Goal: Book appointment/travel/reservation

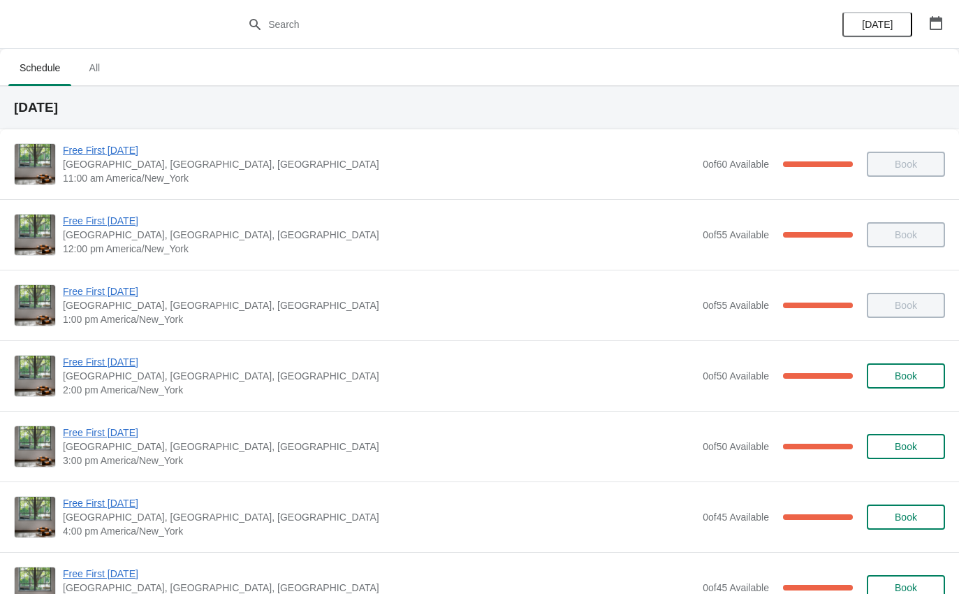
click at [133, 438] on span "Free First [DATE]" at bounding box center [379, 432] width 633 height 14
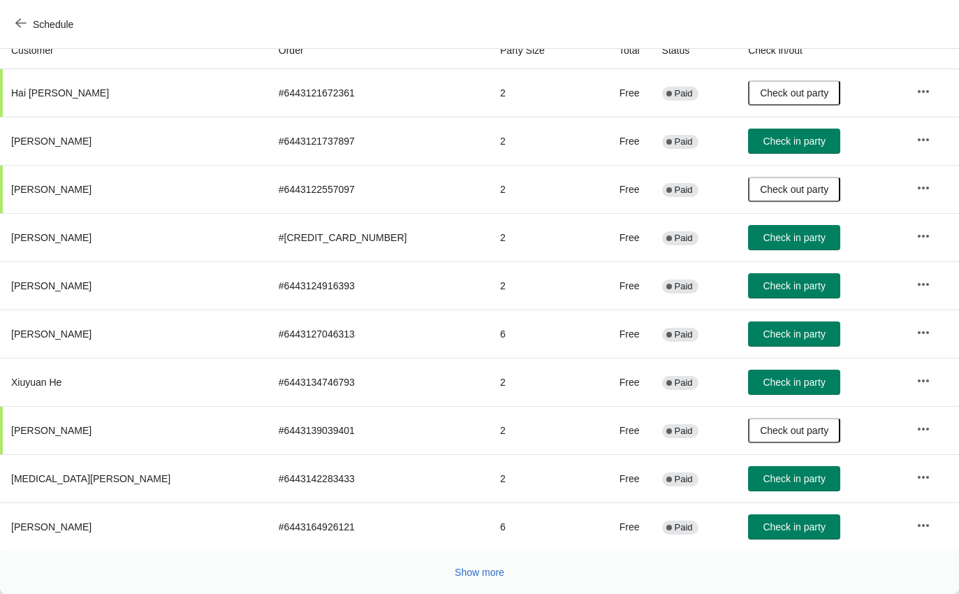
scroll to position [163, 0]
click at [763, 525] on span "Check in party" at bounding box center [794, 526] width 62 height 11
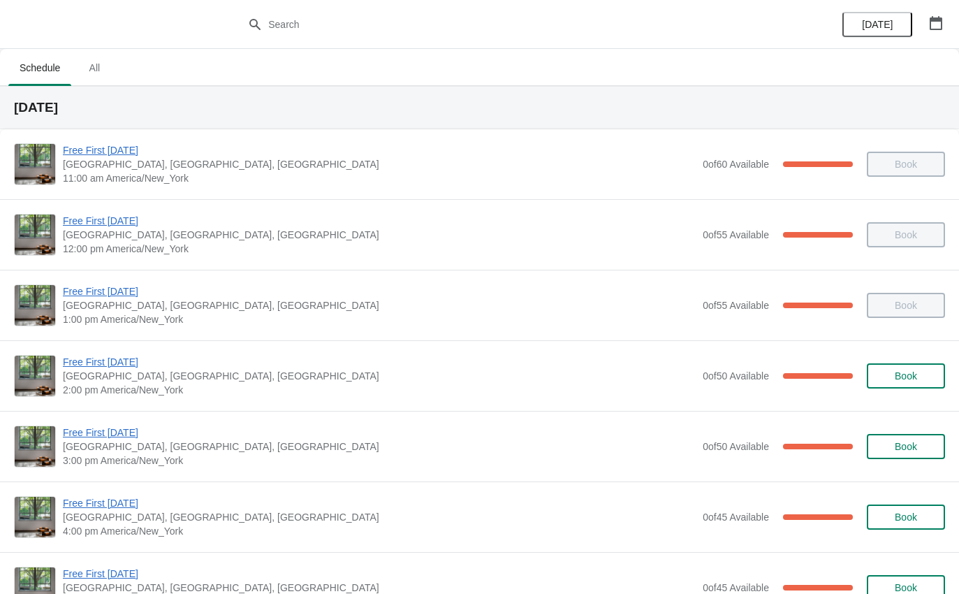
click at [91, 421] on div "Free First [DATE] [GEOGRAPHIC_DATA], [GEOGRAPHIC_DATA] 3:00 pm America/New_York…" at bounding box center [479, 446] width 959 height 71
click at [83, 427] on span "Free First [DATE]" at bounding box center [379, 432] width 633 height 14
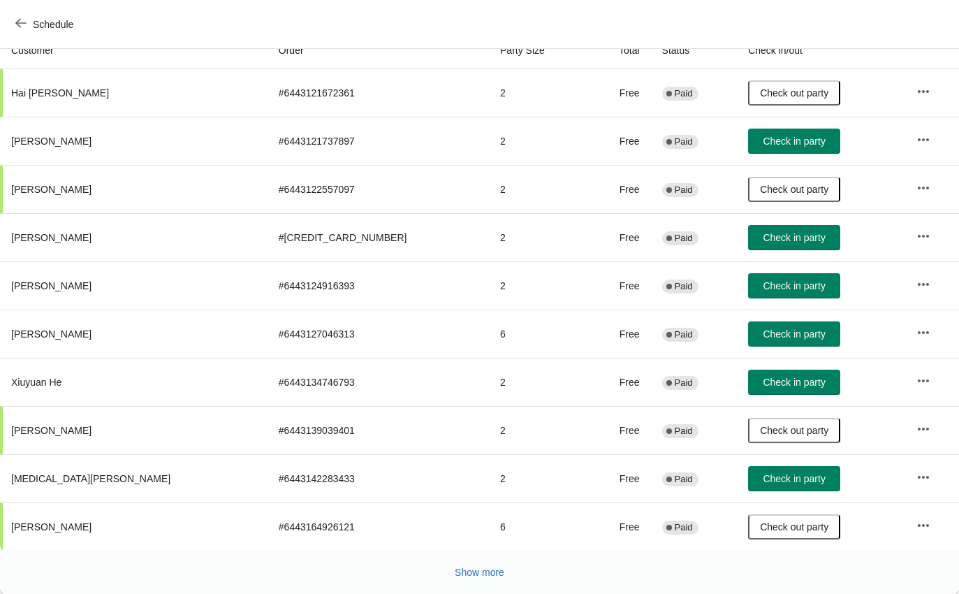
scroll to position [163, 0]
click at [474, 574] on span "Show more" at bounding box center [480, 572] width 50 height 11
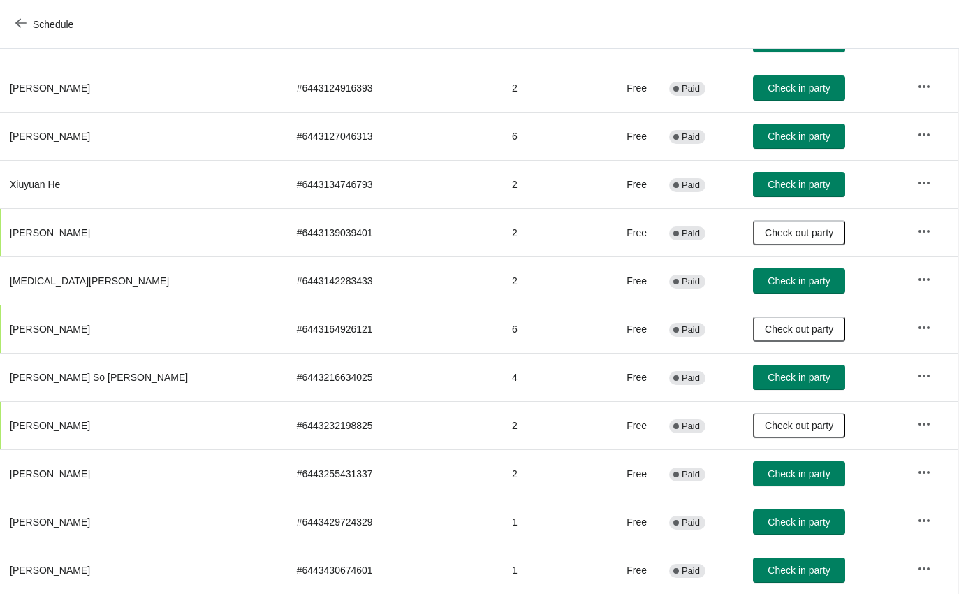
scroll to position [363, 1]
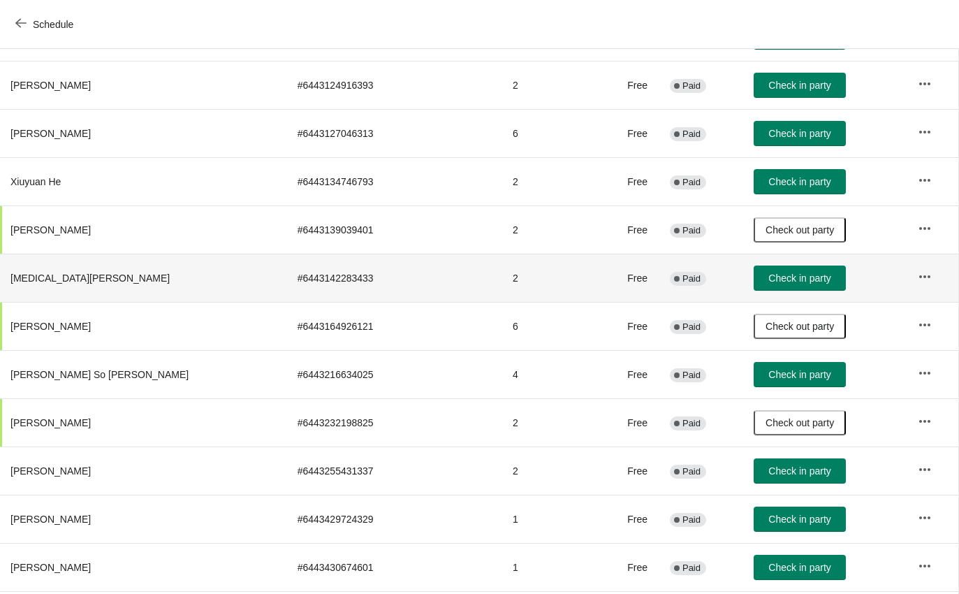
click at [754, 290] on button "Check in party" at bounding box center [800, 277] width 92 height 25
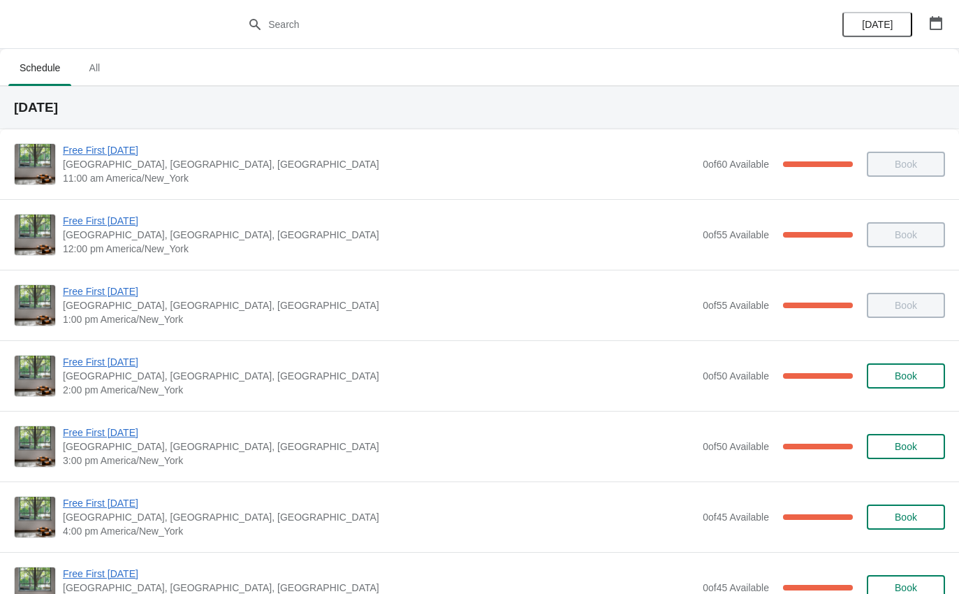
click at [117, 368] on span "Free First [DATE]" at bounding box center [379, 362] width 633 height 14
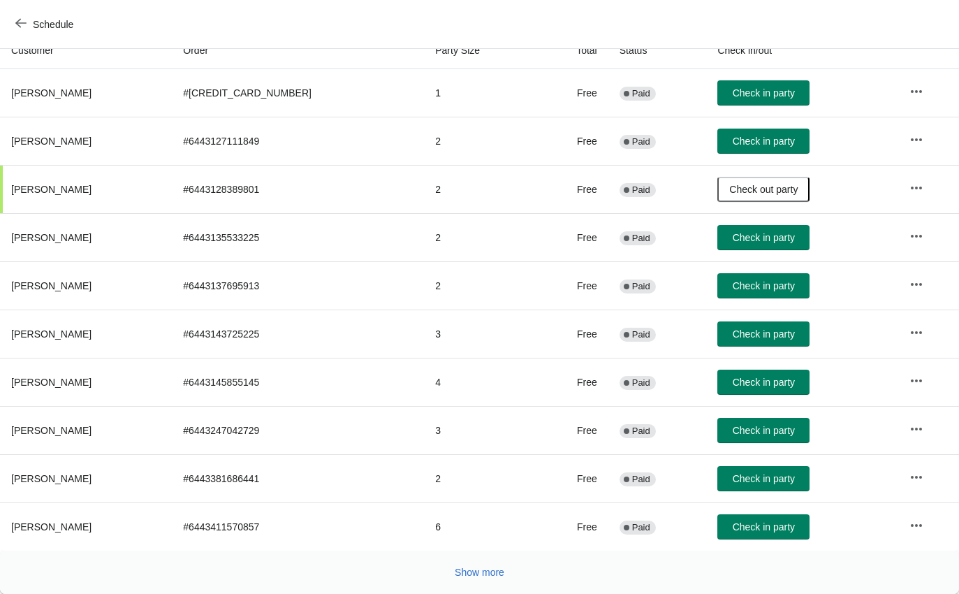
scroll to position [163, 0]
click at [519, 558] on div "Show more" at bounding box center [474, 566] width 942 height 27
click at [759, 391] on button "Check in party" at bounding box center [763, 382] width 92 height 25
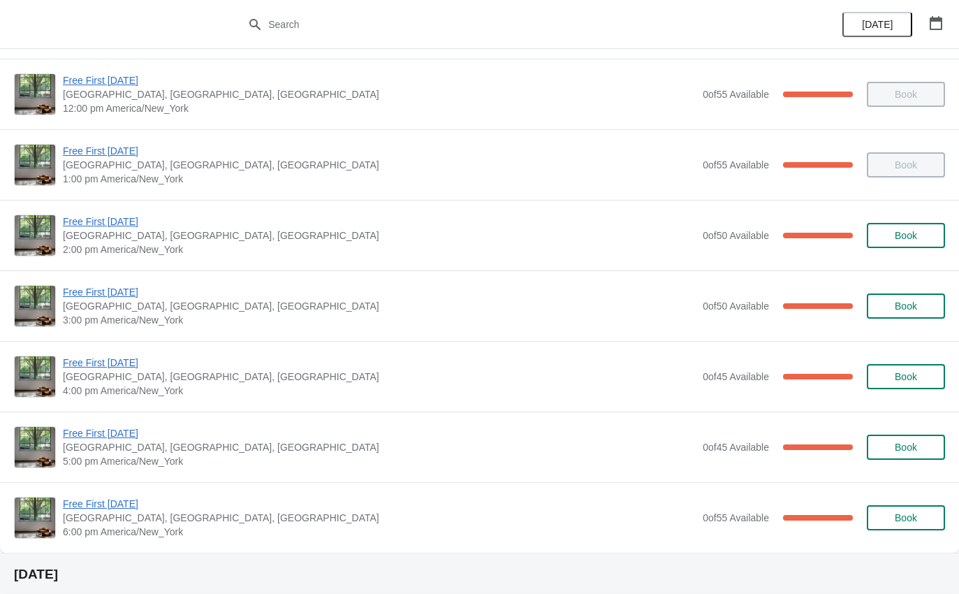
scroll to position [143, 0]
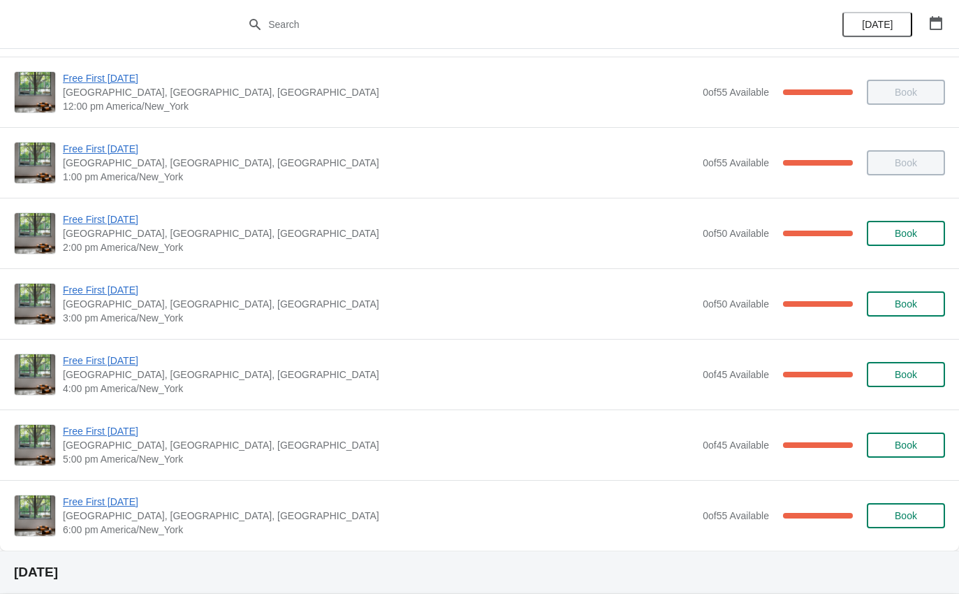
click at [130, 288] on span "Free First [DATE]" at bounding box center [379, 290] width 633 height 14
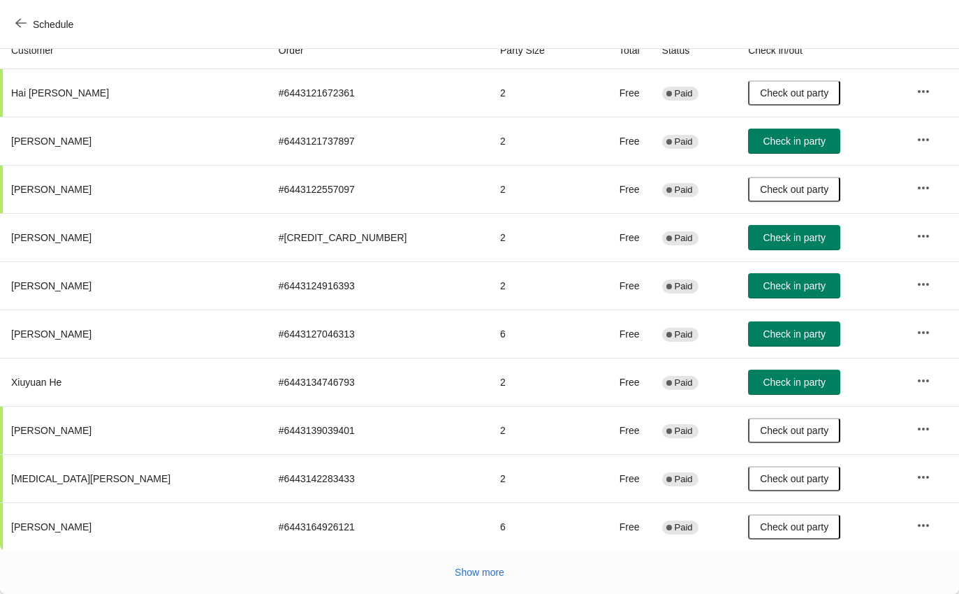
scroll to position [163, 0]
click at [766, 379] on span "Check in party" at bounding box center [794, 382] width 62 height 11
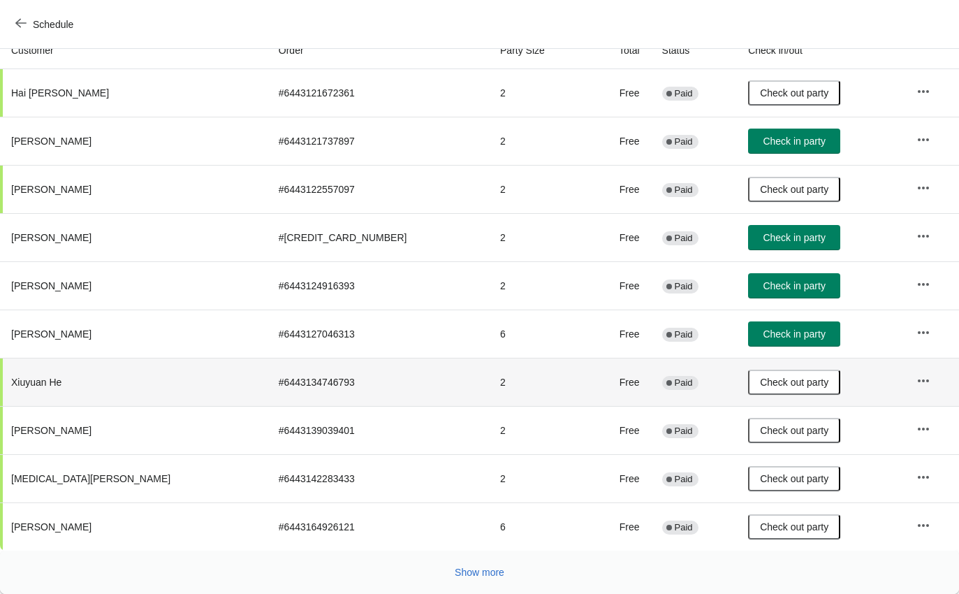
click at [494, 560] on button "Show more" at bounding box center [479, 572] width 61 height 25
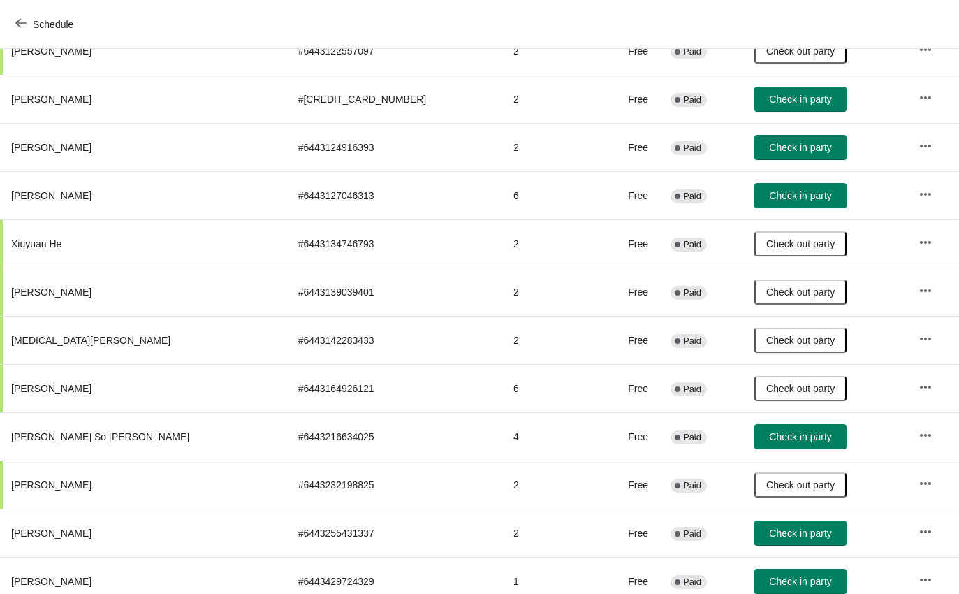
scroll to position [300, 0]
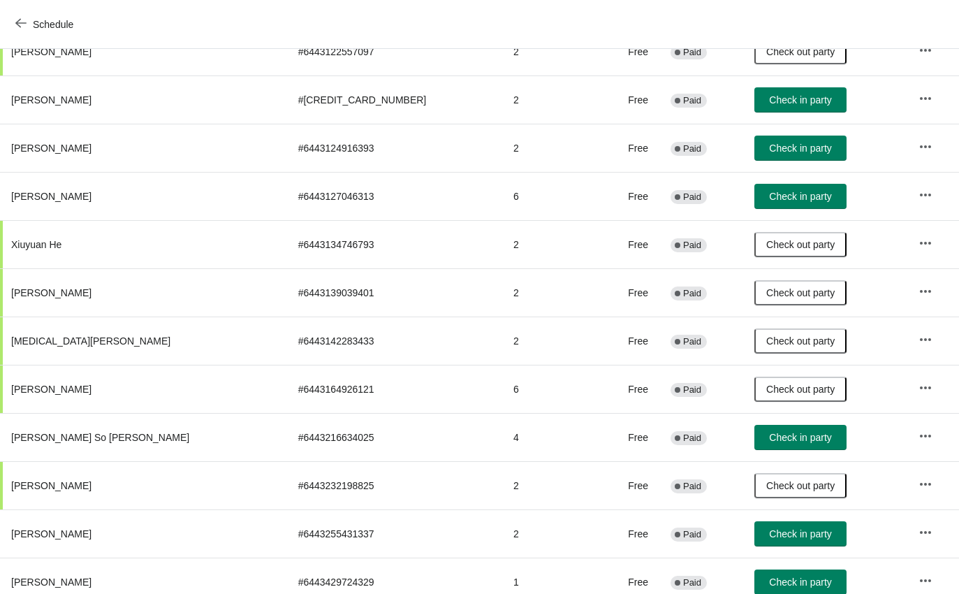
click at [18, 15] on button "Schedule" at bounding box center [46, 24] width 78 height 25
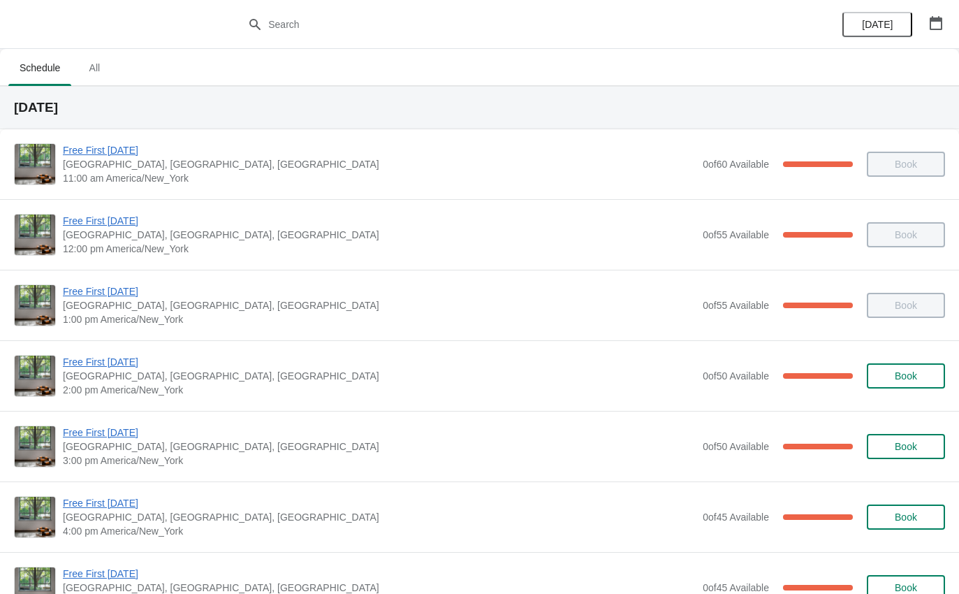
click at [128, 356] on span "Free First [DATE]" at bounding box center [379, 362] width 633 height 14
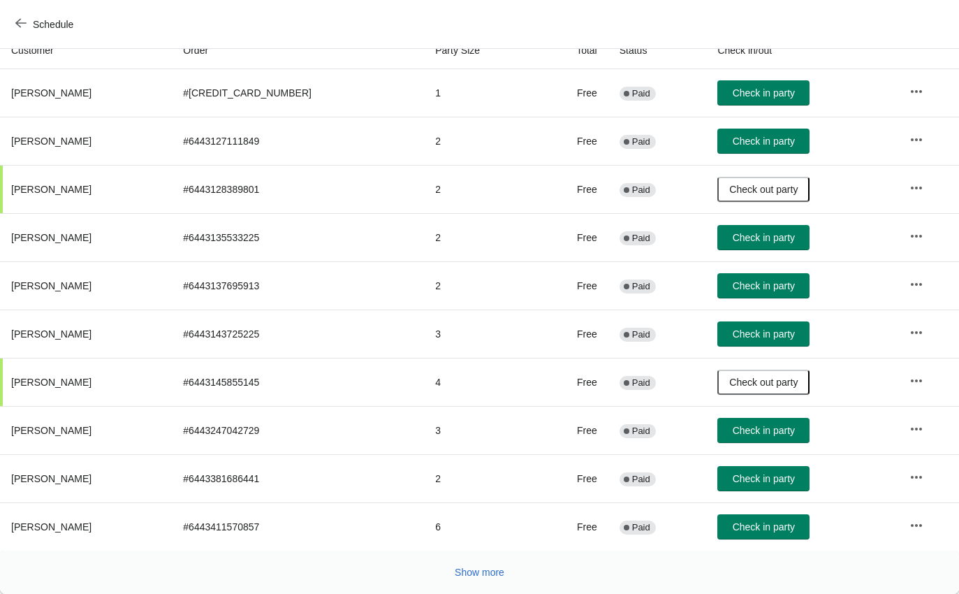
scroll to position [163, 0]
click at [780, 479] on span "Check in party" at bounding box center [764, 478] width 62 height 11
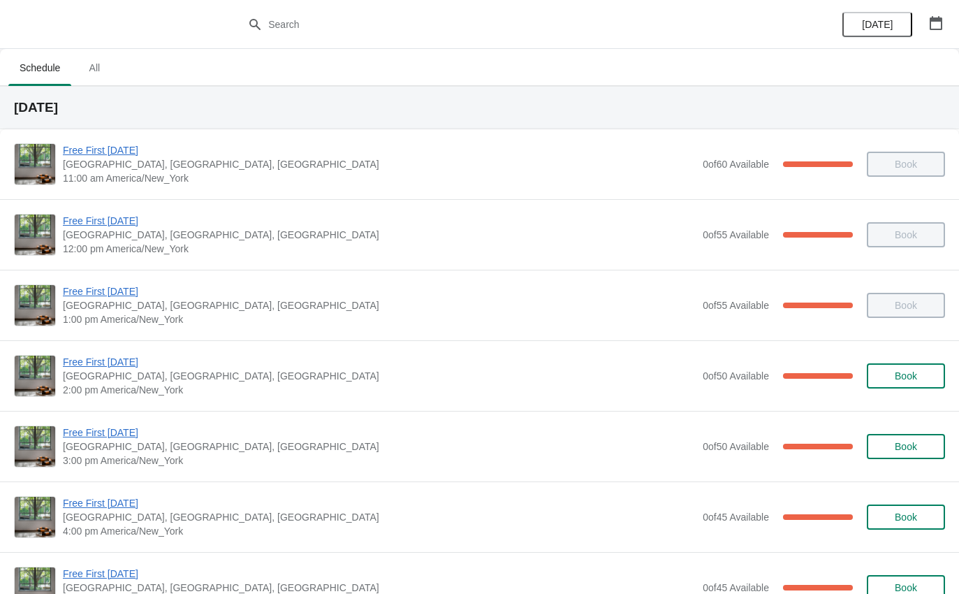
scroll to position [37, 0]
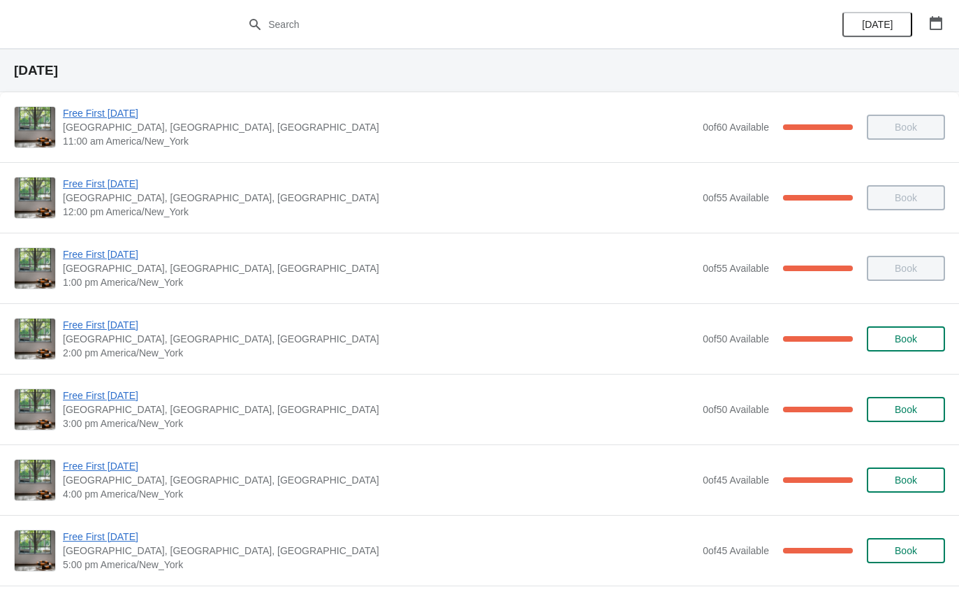
click at [75, 329] on span "Free First [DATE]" at bounding box center [379, 325] width 633 height 14
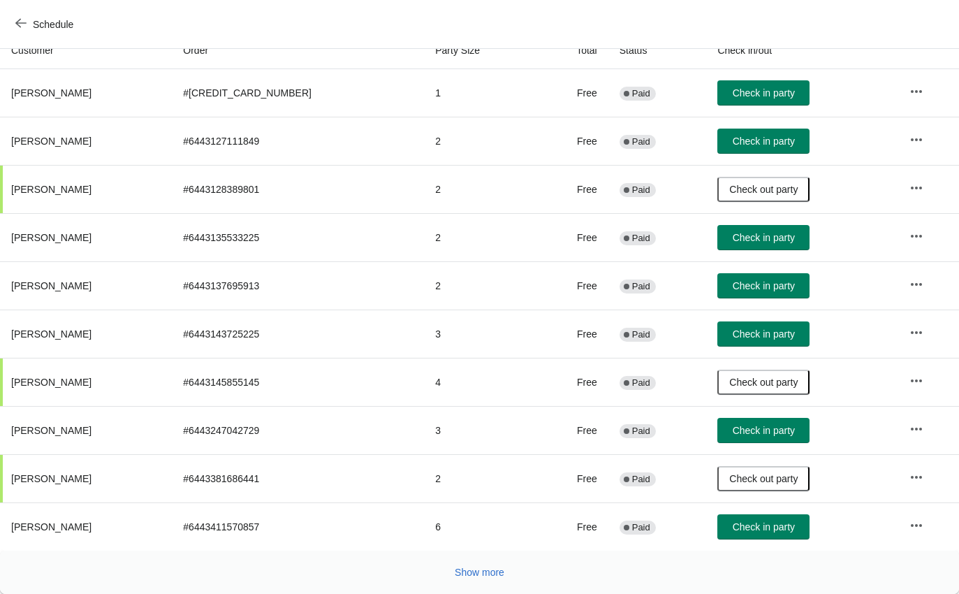
scroll to position [163, 0]
click at [467, 567] on span "Show more" at bounding box center [480, 572] width 50 height 11
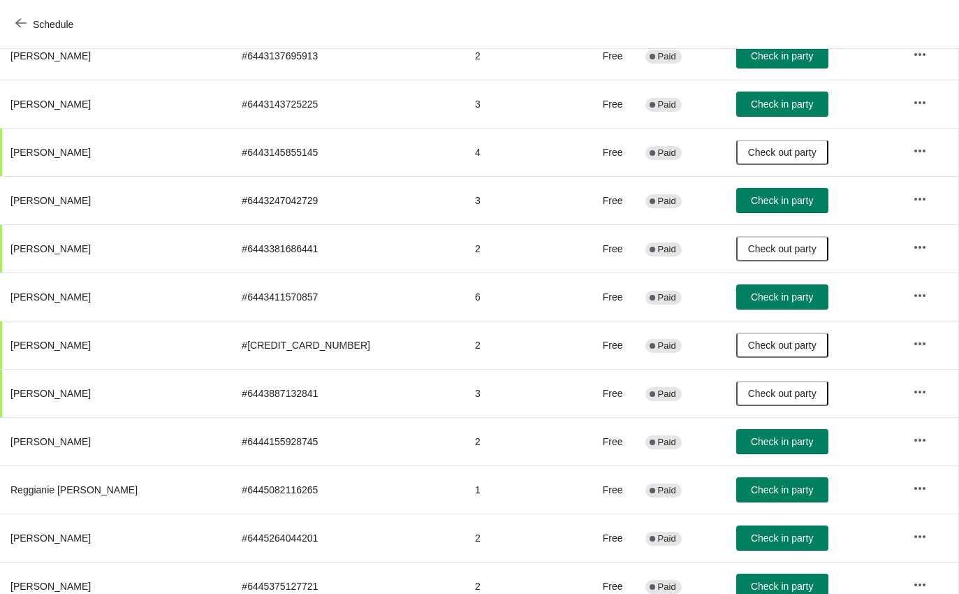
scroll to position [394, 1]
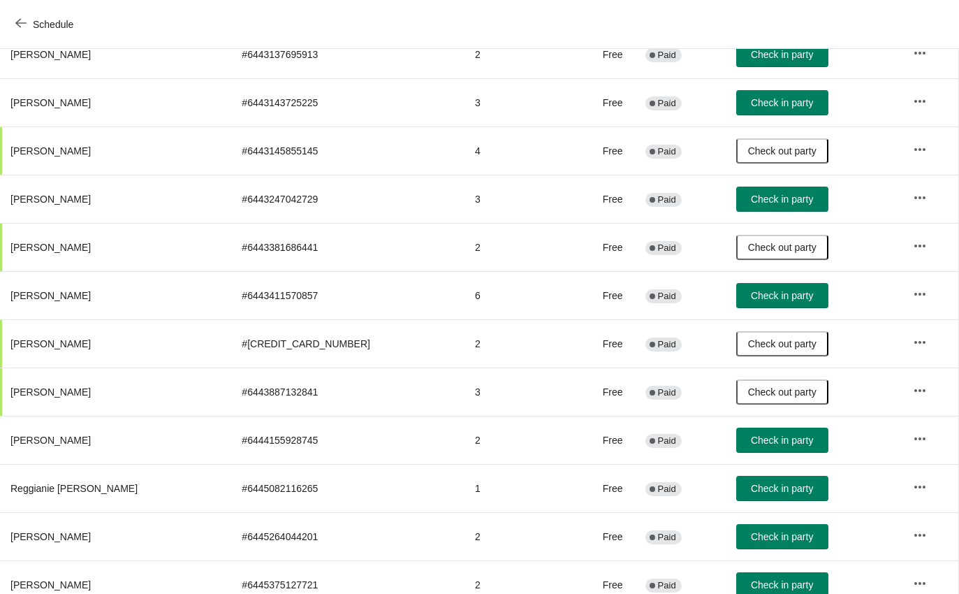
click at [762, 445] on span "Check in party" at bounding box center [782, 440] width 62 height 11
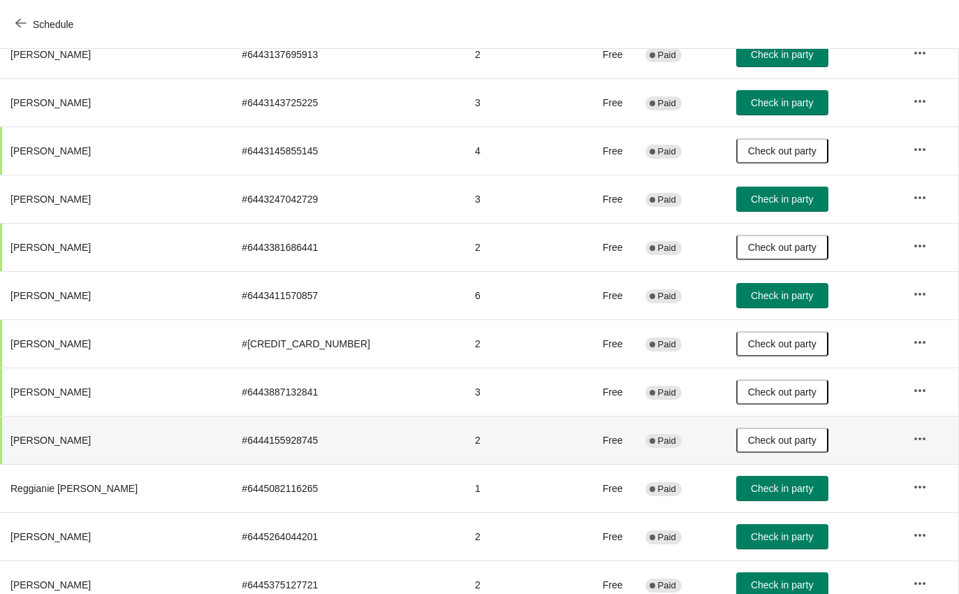
click at [7, 29] on button "Schedule" at bounding box center [46, 24] width 78 height 25
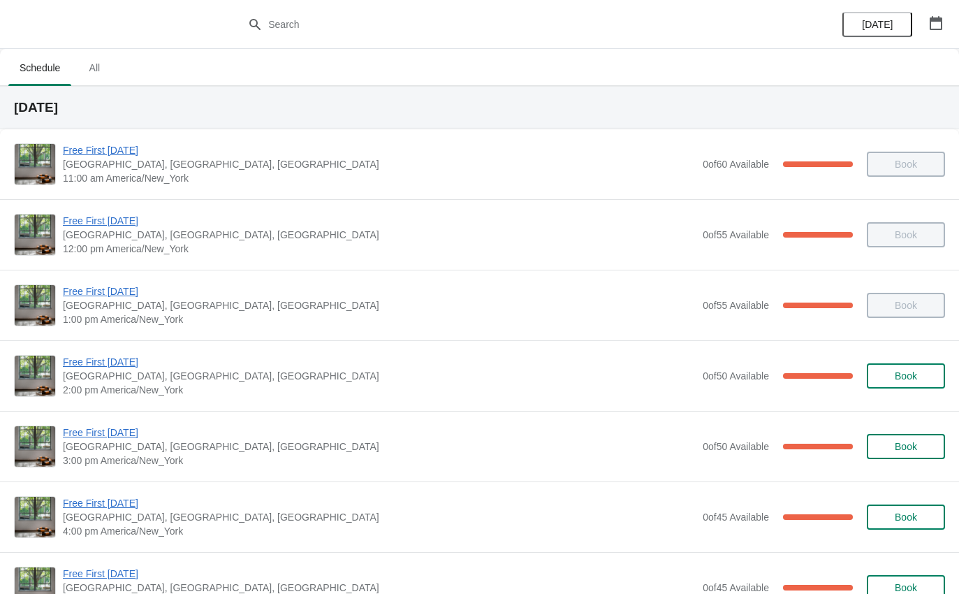
click at [73, 437] on span "Free First [DATE]" at bounding box center [379, 432] width 633 height 14
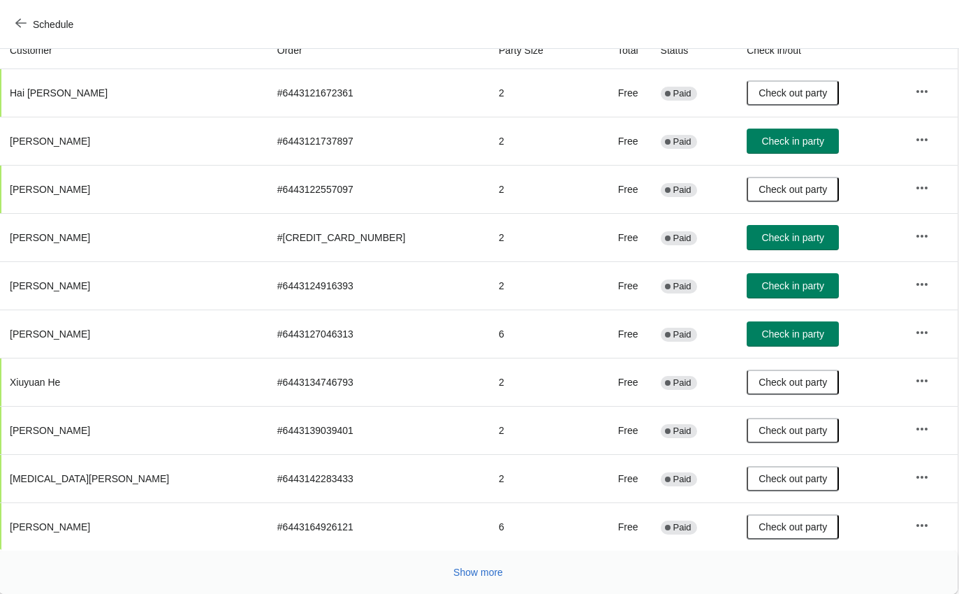
scroll to position [163, 1]
click at [500, 572] on span "Show more" at bounding box center [479, 572] width 50 height 11
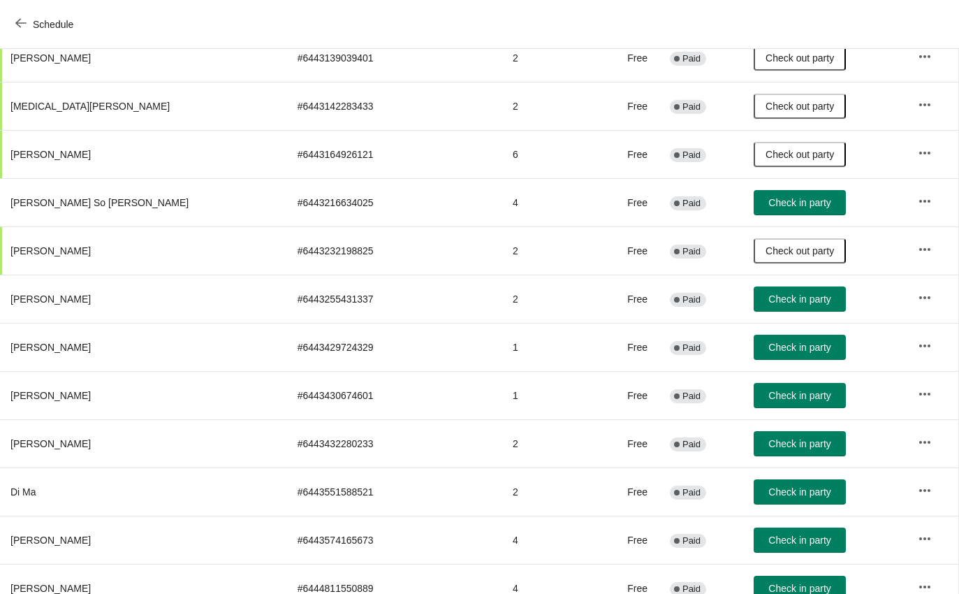
scroll to position [534, 1]
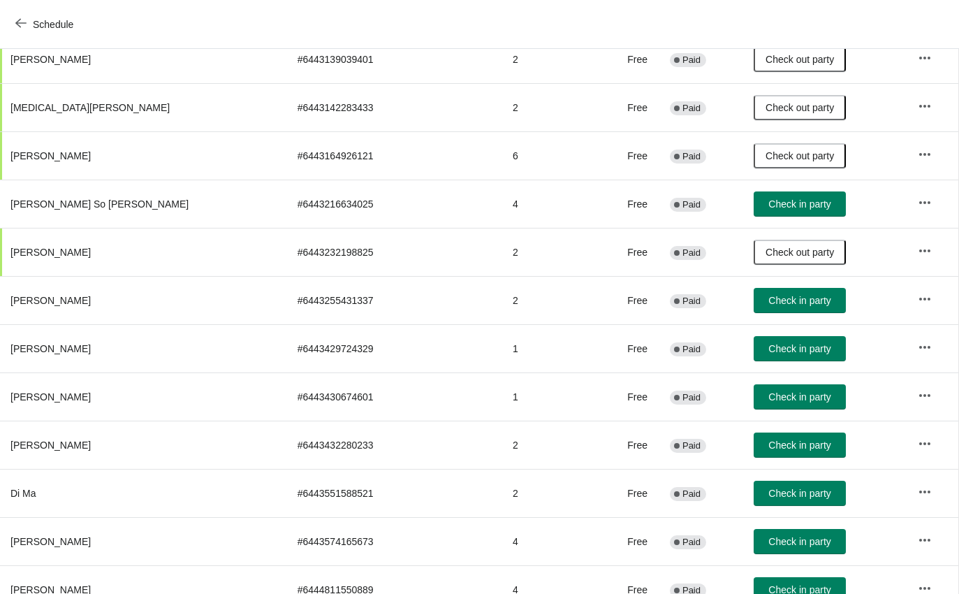
click at [754, 548] on button "Check in party" at bounding box center [800, 541] width 92 height 25
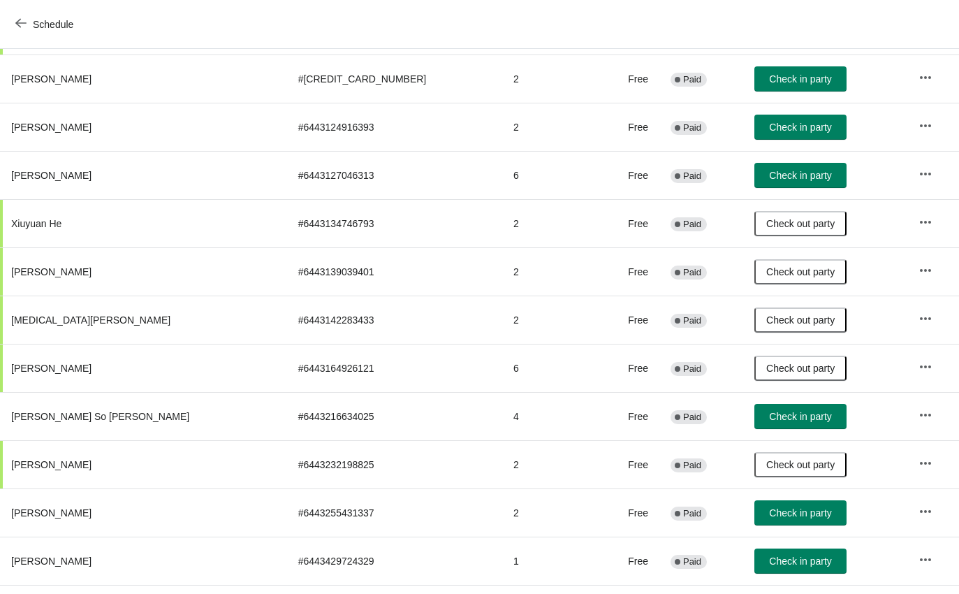
scroll to position [322, 0]
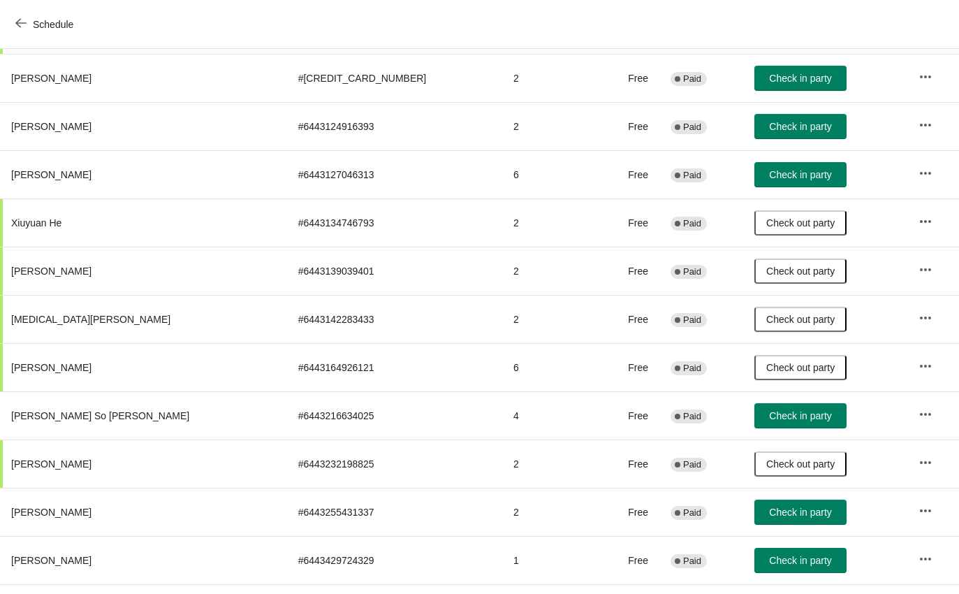
click at [778, 172] on span "Check in party" at bounding box center [800, 174] width 62 height 11
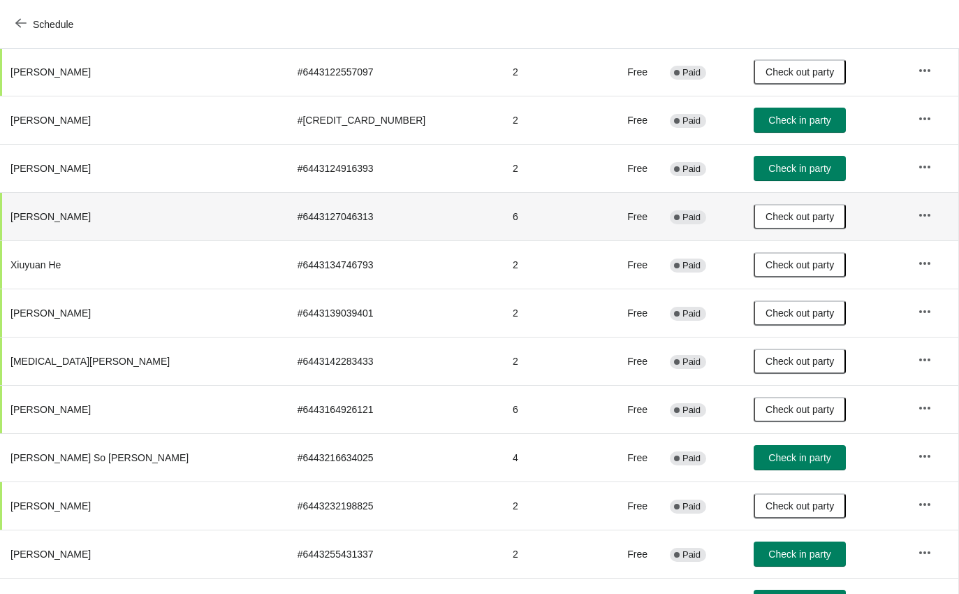
scroll to position [281, 1]
click at [774, 167] on span "Check in party" at bounding box center [799, 167] width 62 height 11
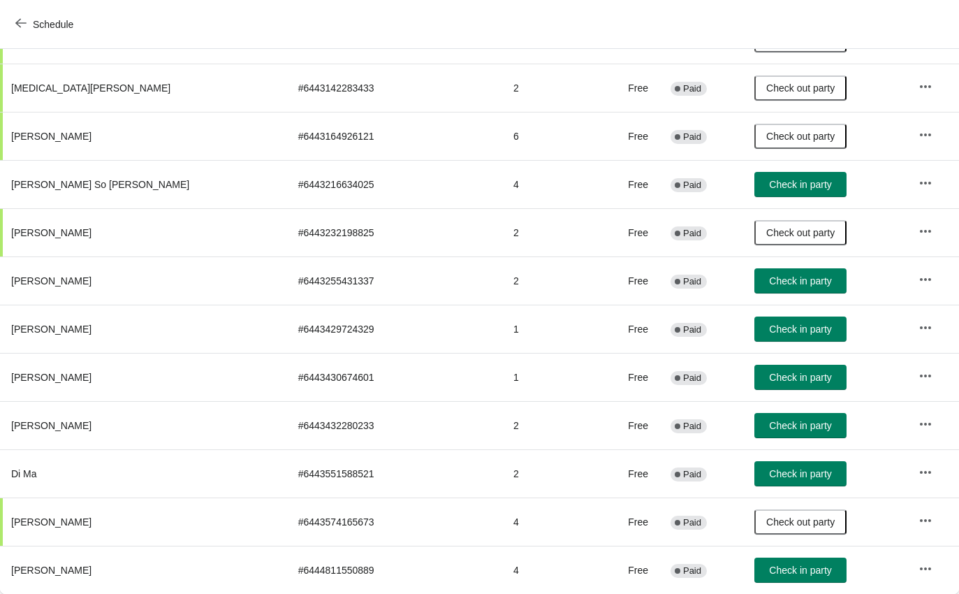
scroll to position [553, 0]
click at [52, 23] on span "Schedule" at bounding box center [53, 24] width 41 height 11
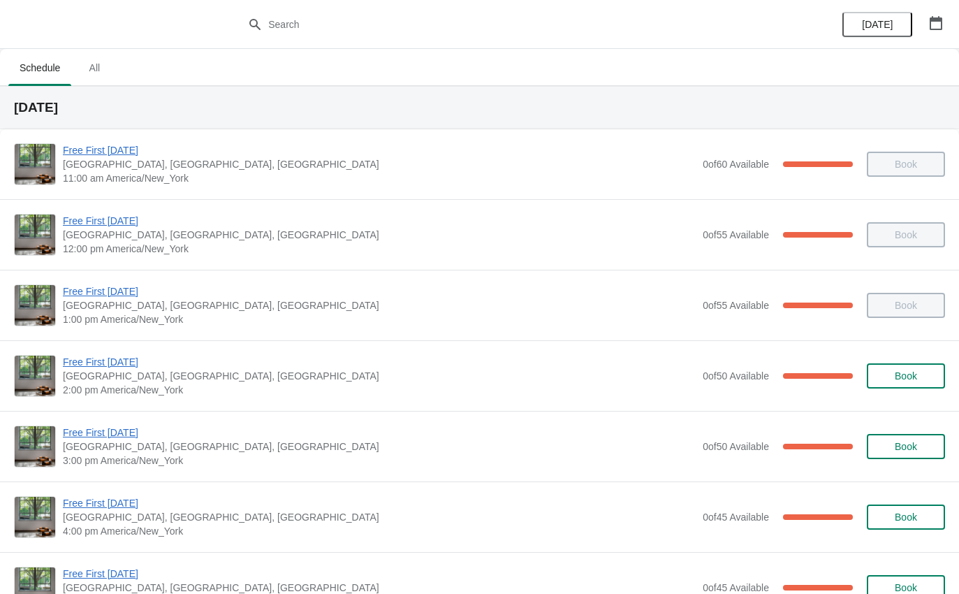
click at [101, 388] on span "2:00 pm America/New_York" at bounding box center [379, 390] width 633 height 14
click at [114, 360] on span "Free First [DATE]" at bounding box center [379, 362] width 633 height 14
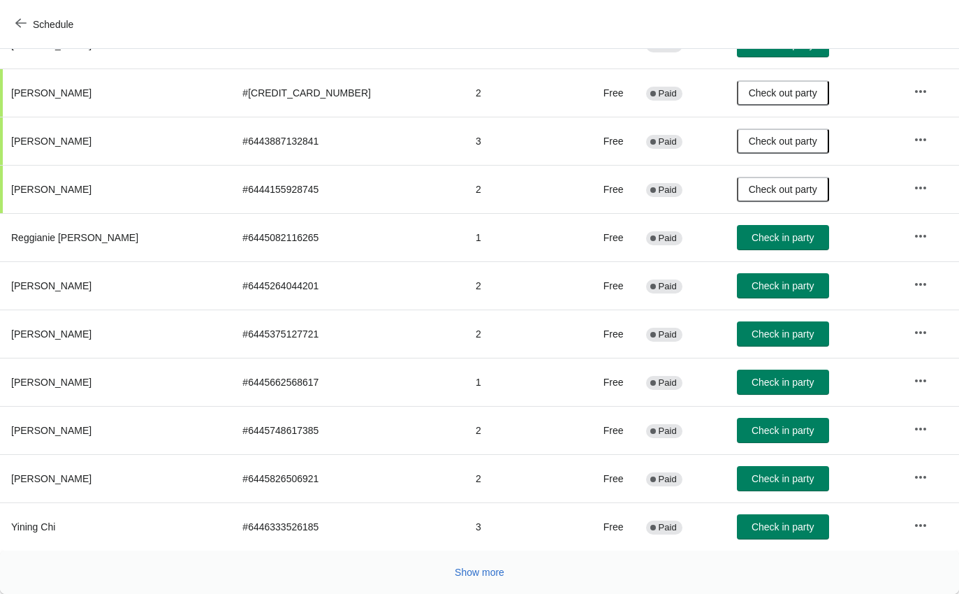
scroll to position [645, 0]
click at [475, 580] on button "Show more" at bounding box center [479, 572] width 61 height 25
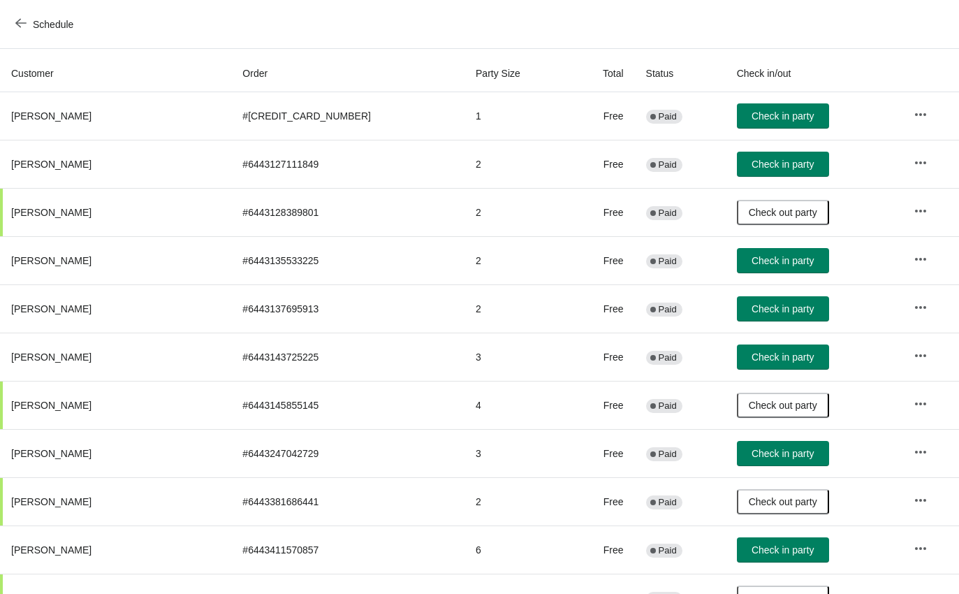
scroll to position [139, 0]
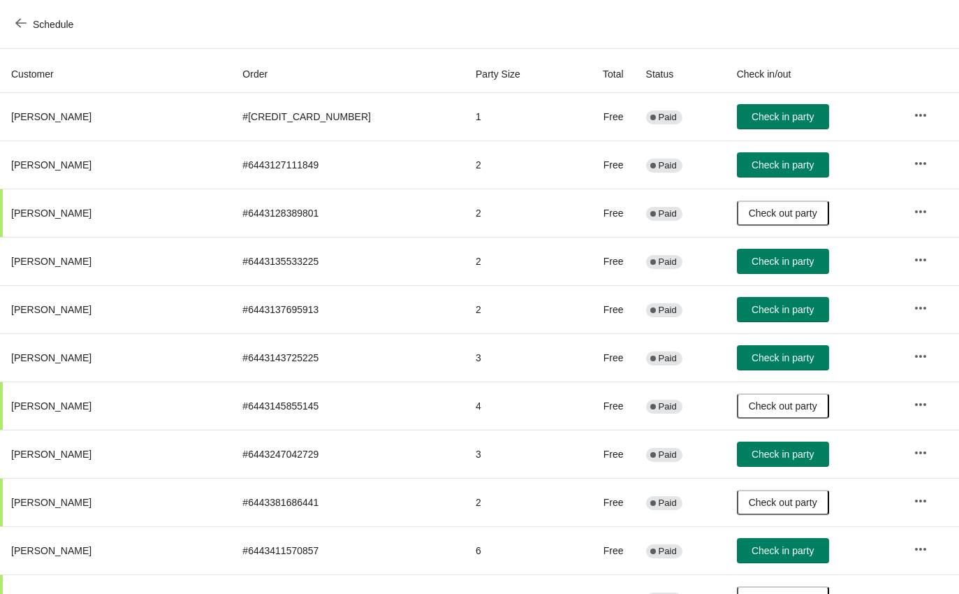
click at [74, 31] on button "Schedule" at bounding box center [46, 24] width 78 height 25
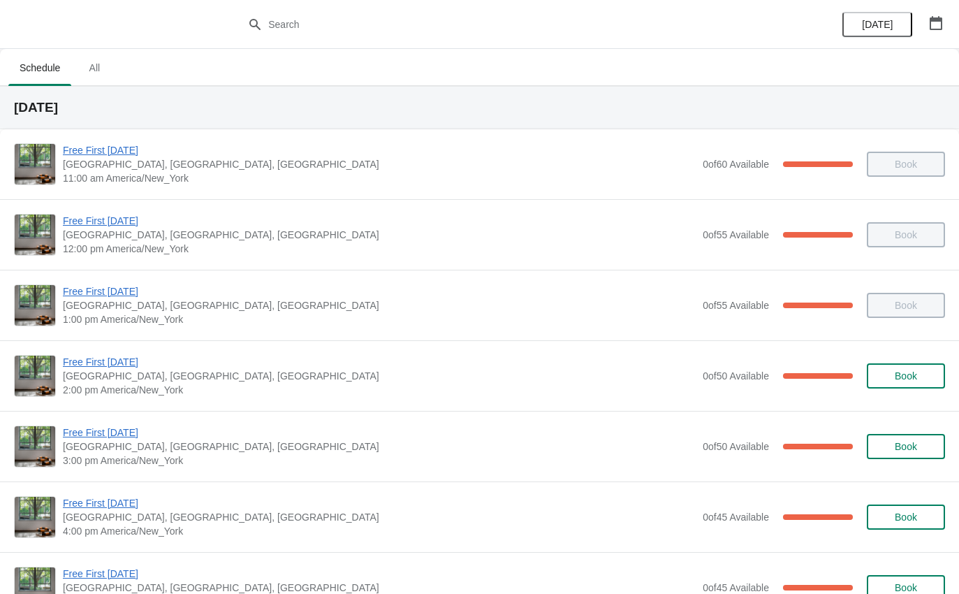
click at [131, 306] on span "[GEOGRAPHIC_DATA], [GEOGRAPHIC_DATA], [GEOGRAPHIC_DATA]" at bounding box center [379, 305] width 633 height 14
click at [136, 296] on span "Free First [DATE]" at bounding box center [379, 291] width 633 height 14
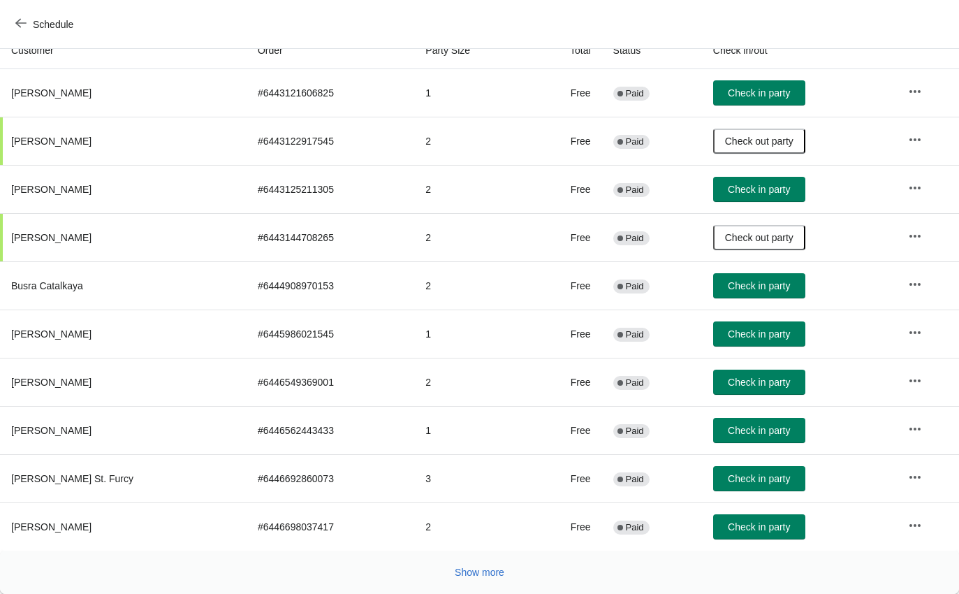
scroll to position [163, 0]
click at [467, 573] on span "Show more" at bounding box center [480, 572] width 50 height 11
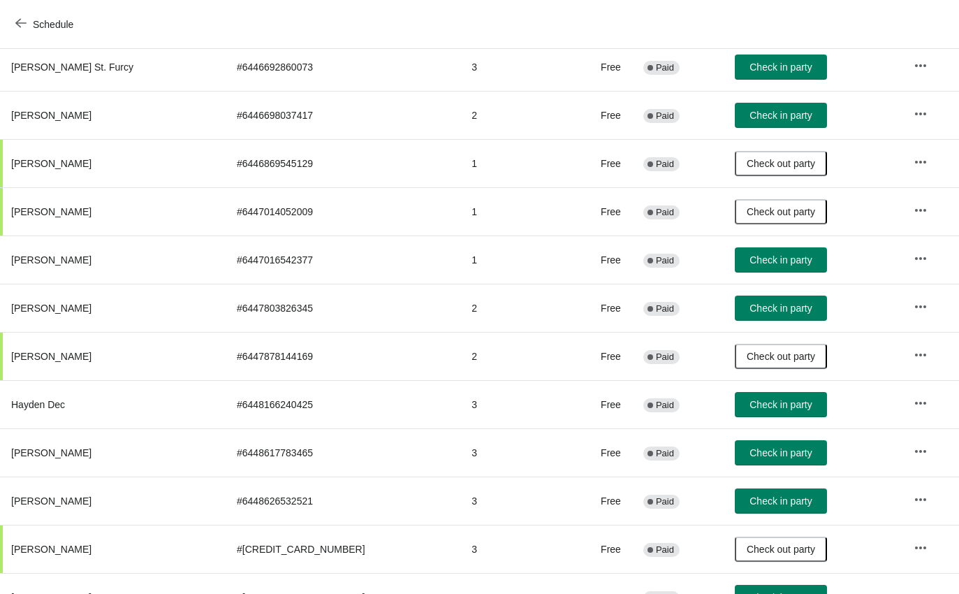
scroll to position [575, 0]
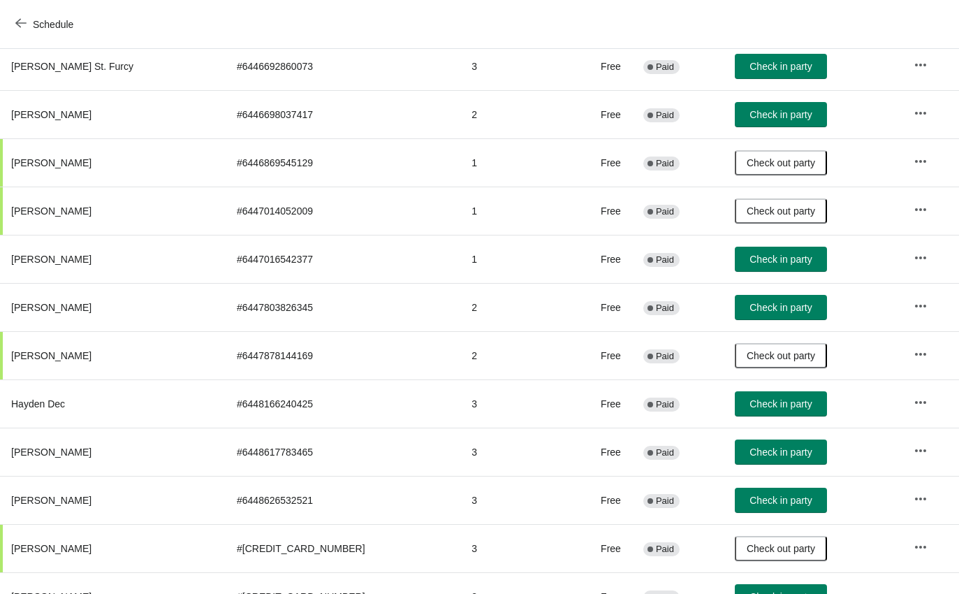
click at [766, 404] on span "Check in party" at bounding box center [781, 403] width 62 height 11
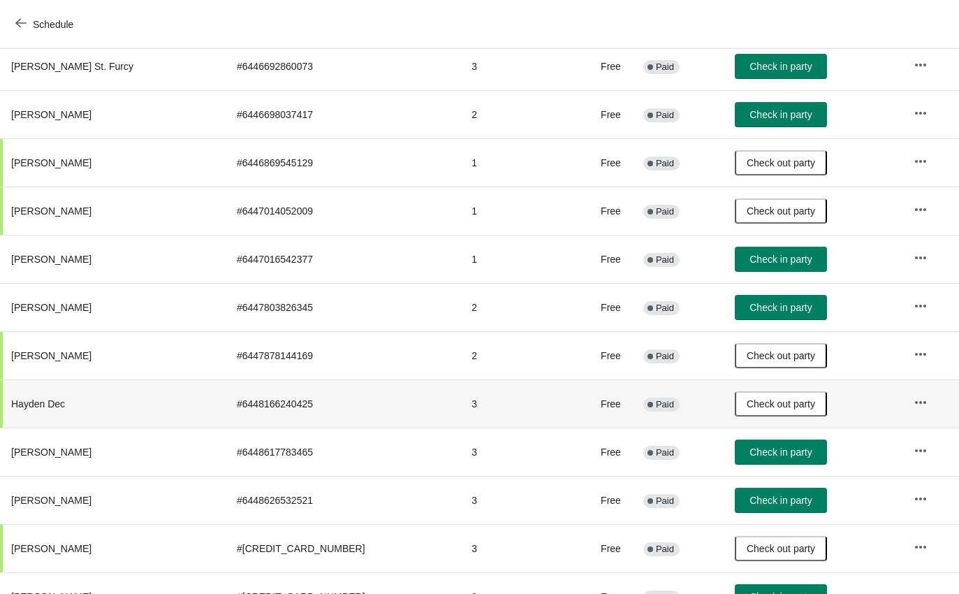
click at [58, 19] on span "Schedule" at bounding box center [53, 24] width 41 height 11
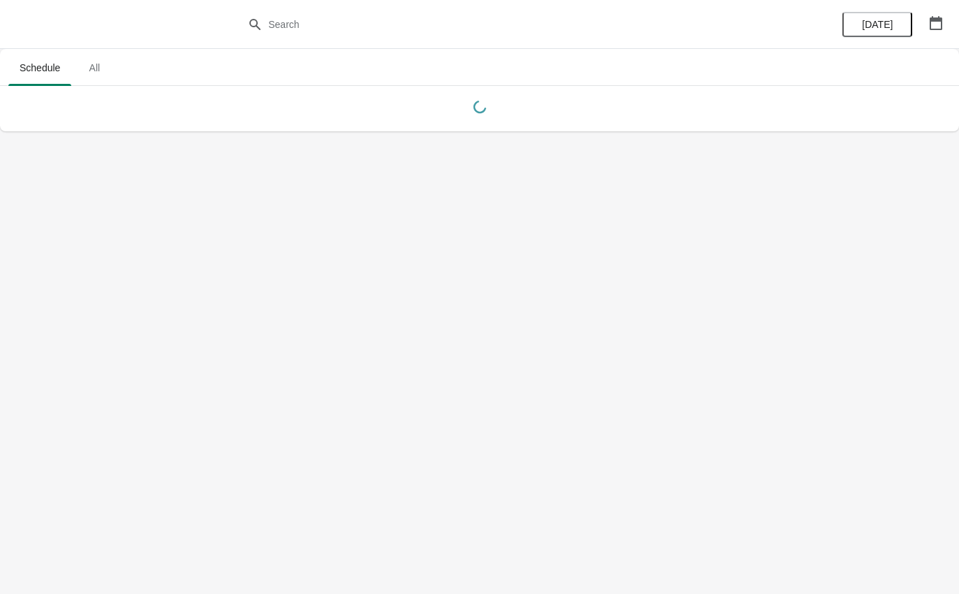
scroll to position [0, 0]
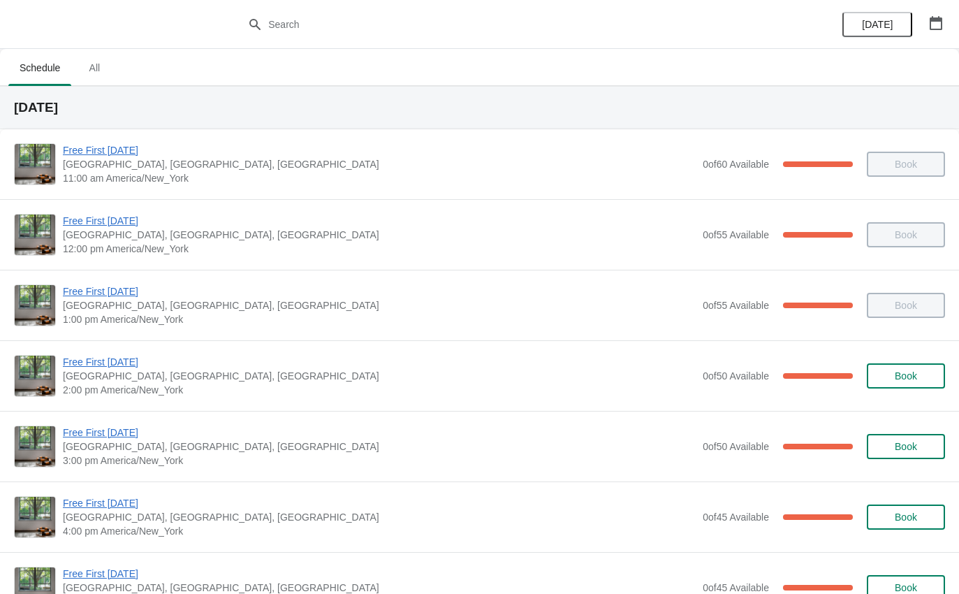
click at [143, 376] on span "[GEOGRAPHIC_DATA], [GEOGRAPHIC_DATA], [GEOGRAPHIC_DATA]" at bounding box center [379, 376] width 633 height 14
click at [119, 360] on span "Free First [DATE]" at bounding box center [379, 362] width 633 height 14
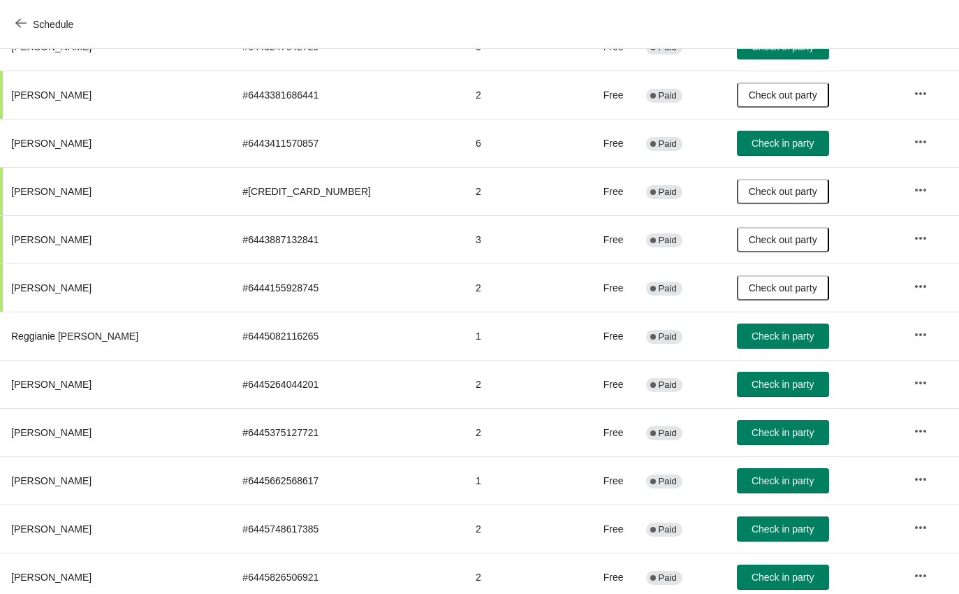
scroll to position [547, 0]
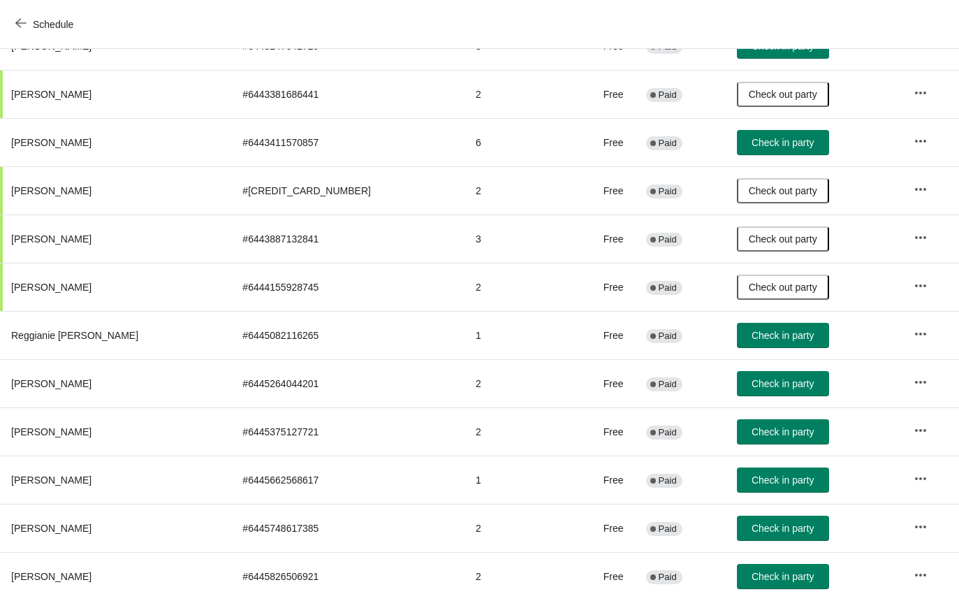
click at [782, 480] on span "Check in party" at bounding box center [783, 479] width 62 height 11
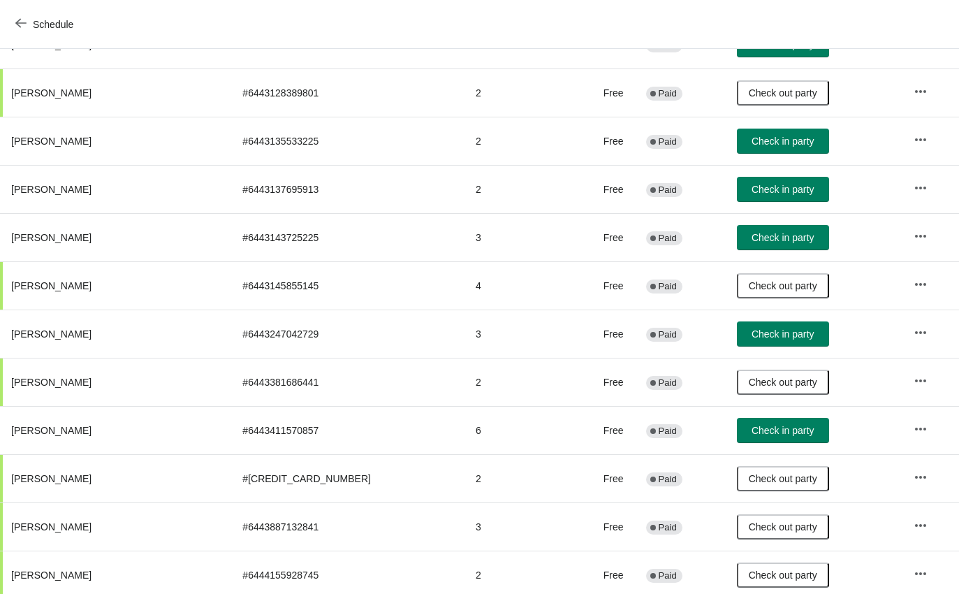
scroll to position [258, 0]
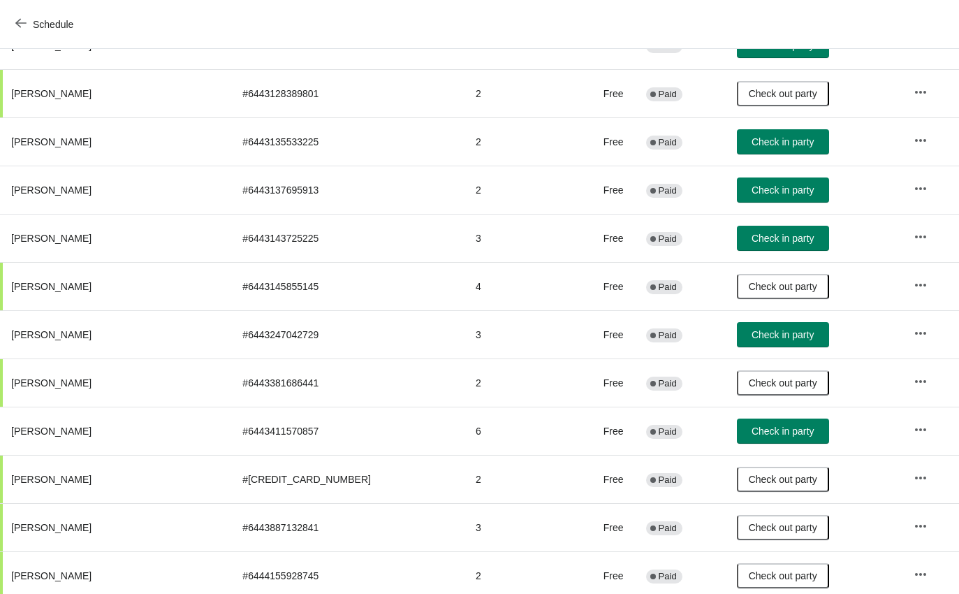
click at [784, 330] on span "Check in party" at bounding box center [783, 334] width 62 height 11
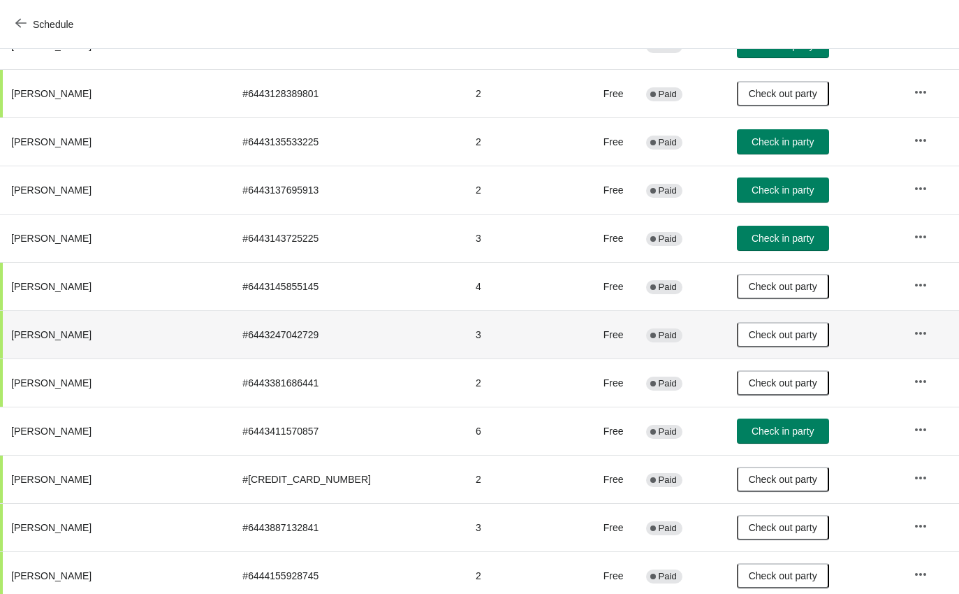
click at [17, 27] on icon "button" at bounding box center [20, 22] width 11 height 11
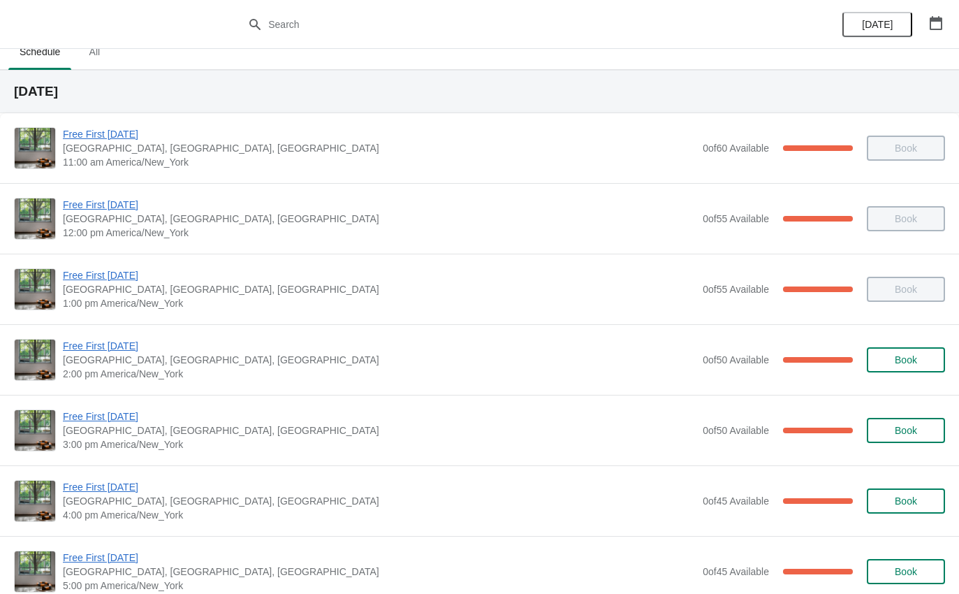
scroll to position [19, 0]
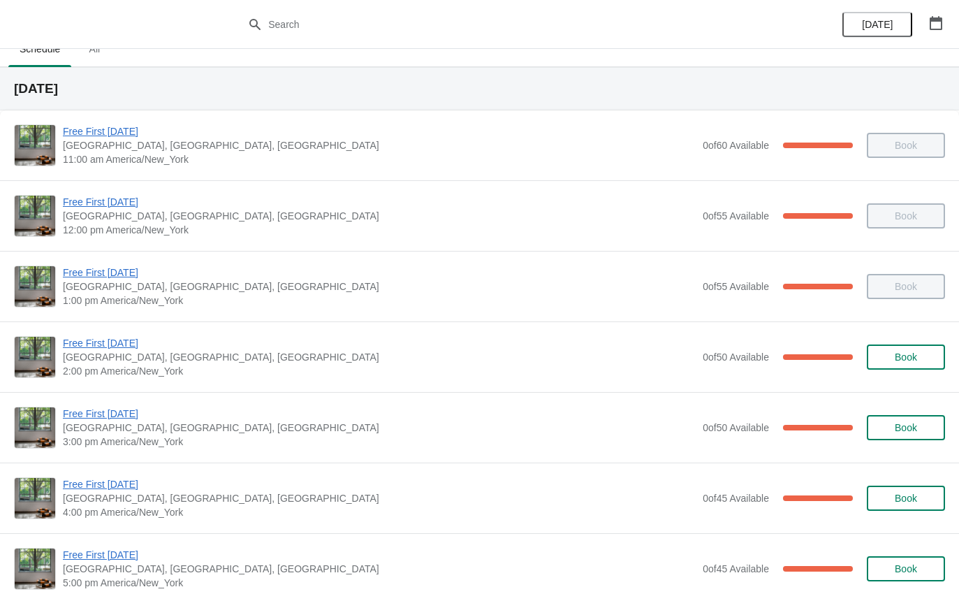
click at [136, 418] on span "Free First [DATE]" at bounding box center [379, 414] width 633 height 14
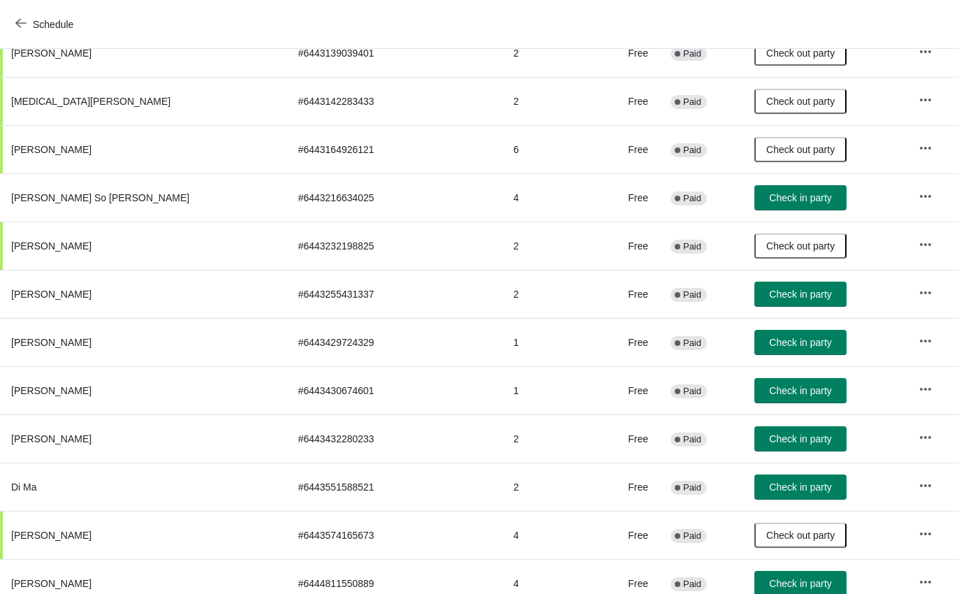
scroll to position [539, 0]
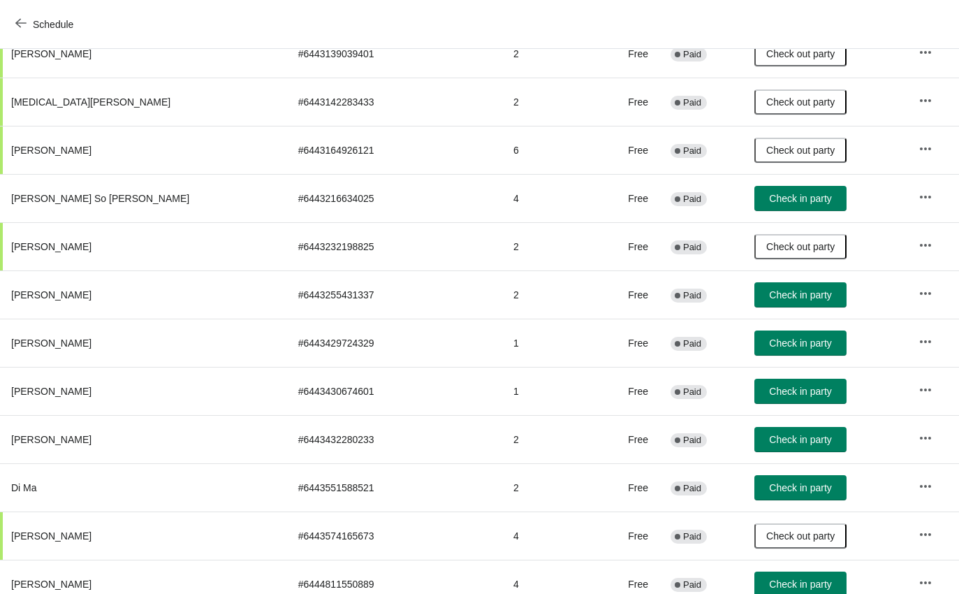
click at [769, 436] on span "Check in party" at bounding box center [800, 439] width 62 height 11
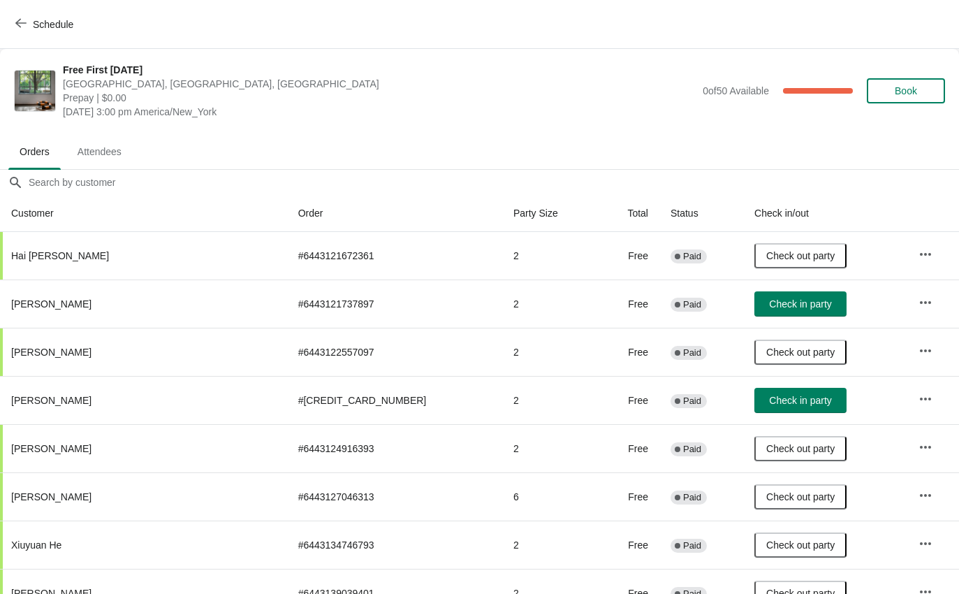
scroll to position [0, 0]
click at [63, 12] on button "Schedule" at bounding box center [46, 24] width 78 height 25
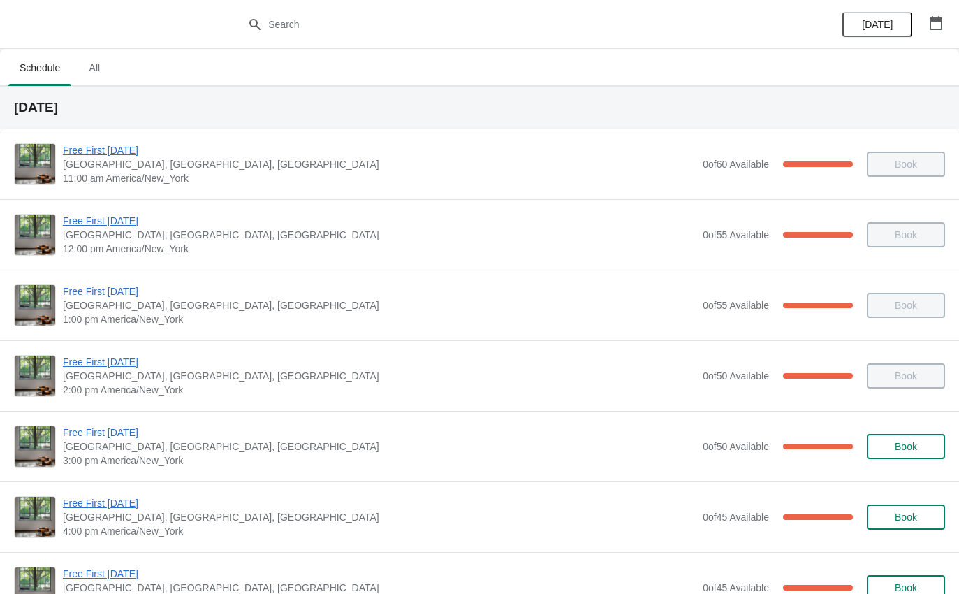
click at [98, 221] on span "Free First [DATE]" at bounding box center [379, 221] width 633 height 14
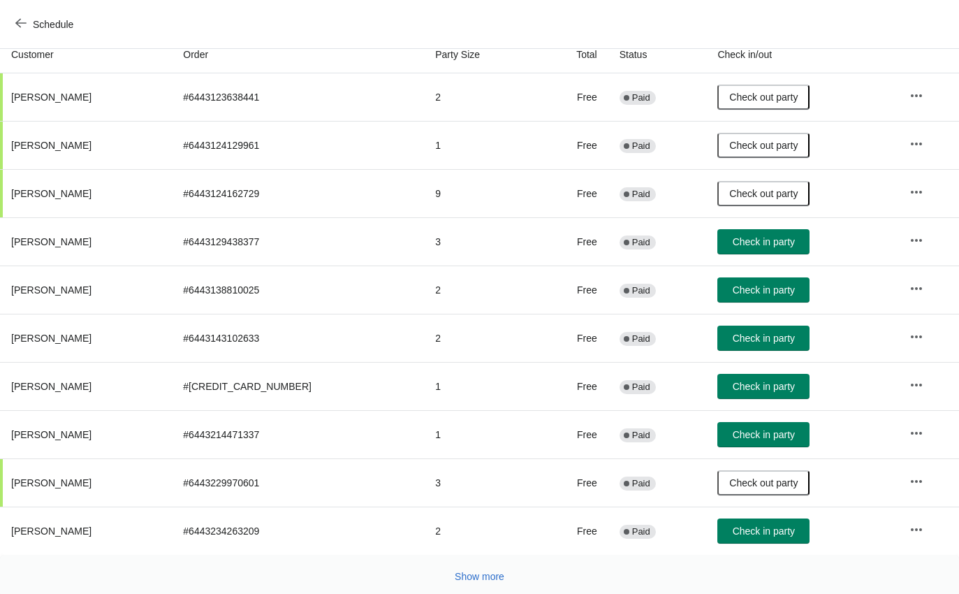
scroll to position [159, 0]
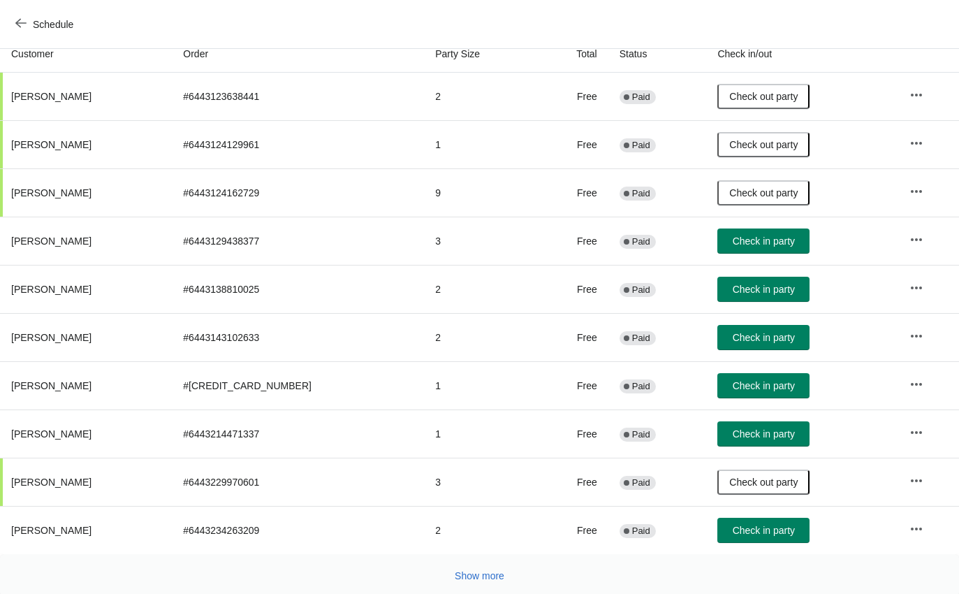
click at [475, 573] on span "Show more" at bounding box center [480, 575] width 50 height 11
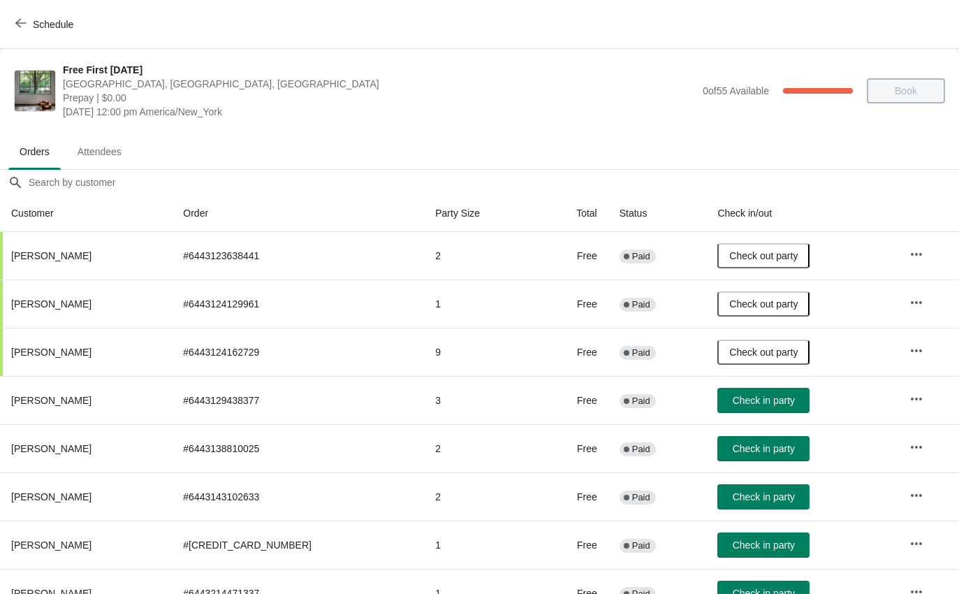
scroll to position [0, 0]
click at [20, 26] on icon "button" at bounding box center [20, 23] width 11 height 9
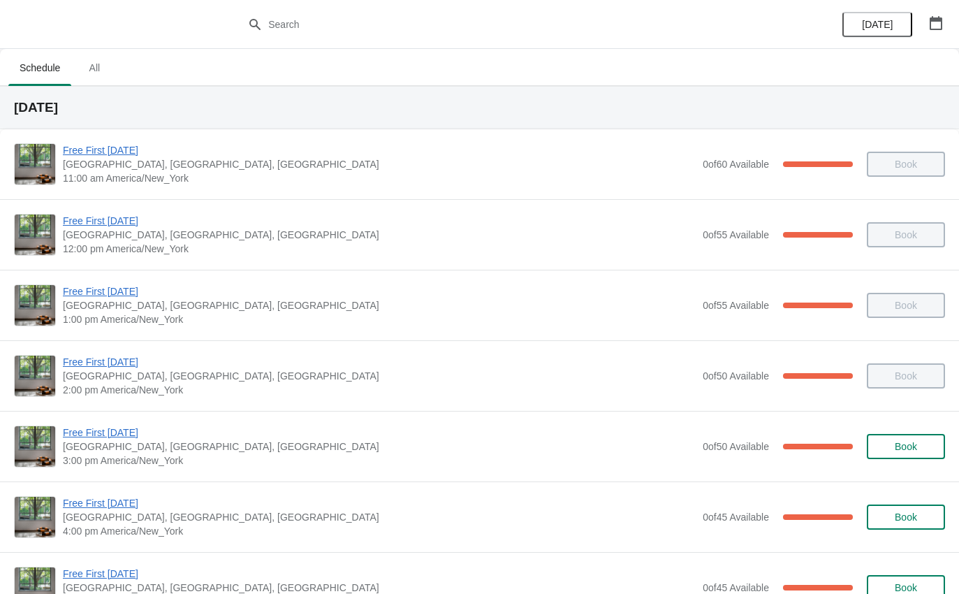
click at [87, 501] on span "Free First [DATE]" at bounding box center [379, 503] width 633 height 14
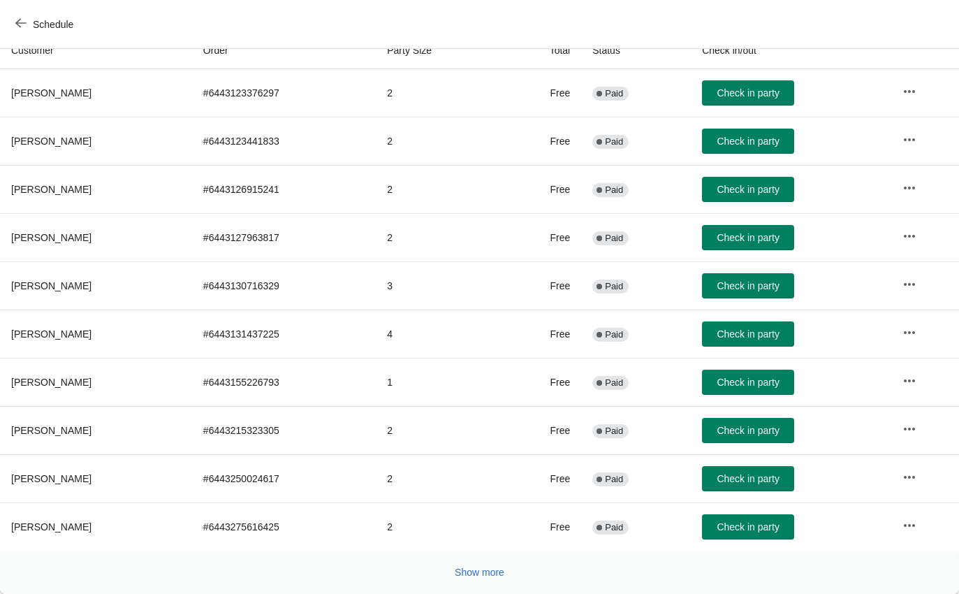
scroll to position [163, 0]
click at [471, 573] on span "Show more" at bounding box center [480, 572] width 50 height 11
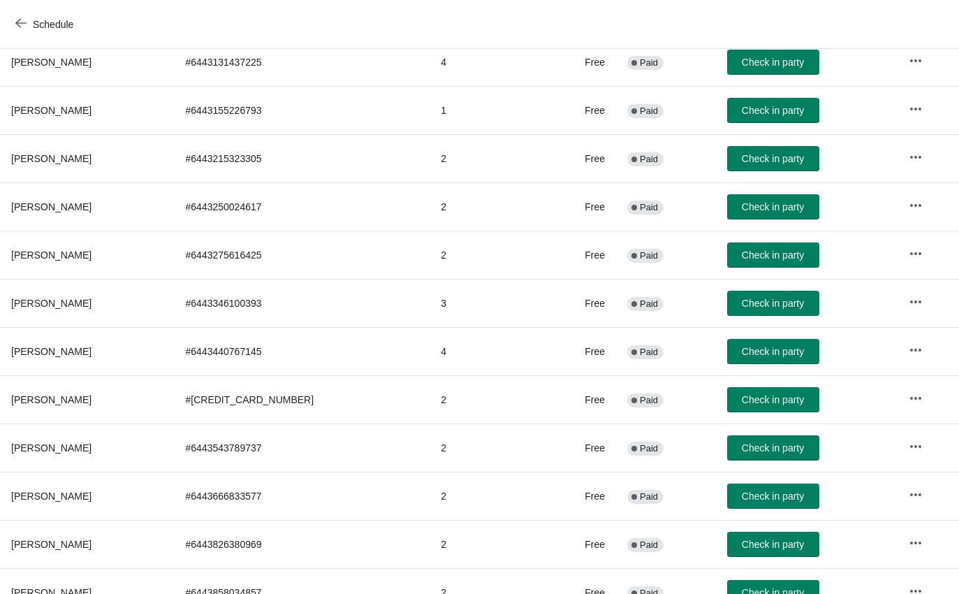
scroll to position [434, 0]
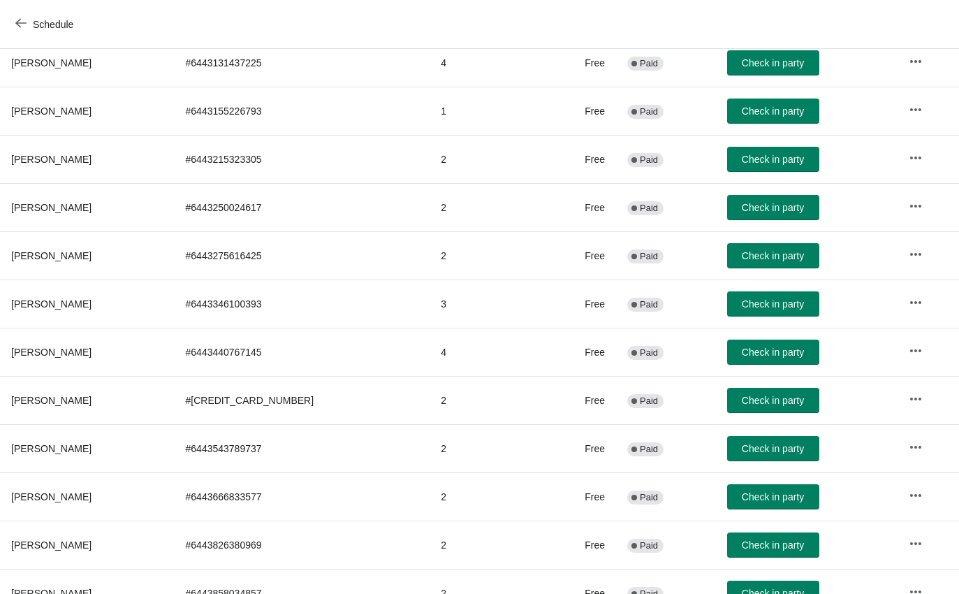
click at [767, 402] on span "Check in party" at bounding box center [773, 400] width 62 height 11
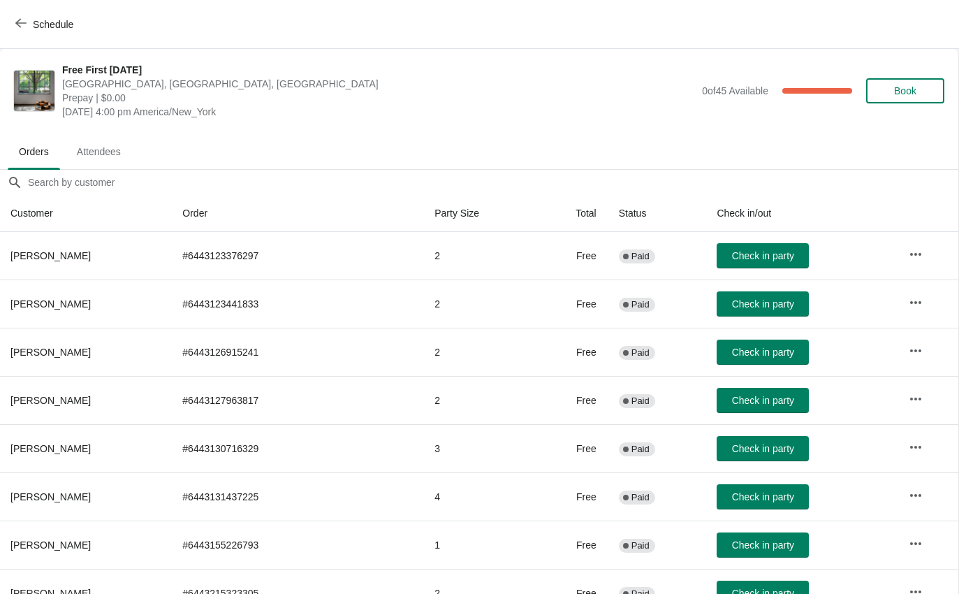
scroll to position [0, 1]
click at [748, 395] on span "Check in party" at bounding box center [763, 400] width 62 height 11
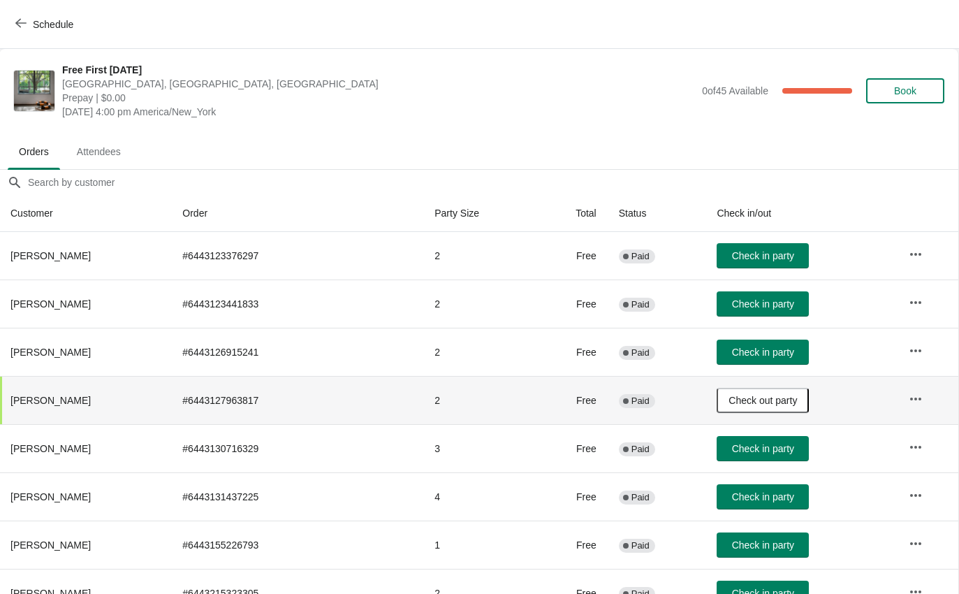
click at [20, 28] on icon "button" at bounding box center [20, 22] width 11 height 11
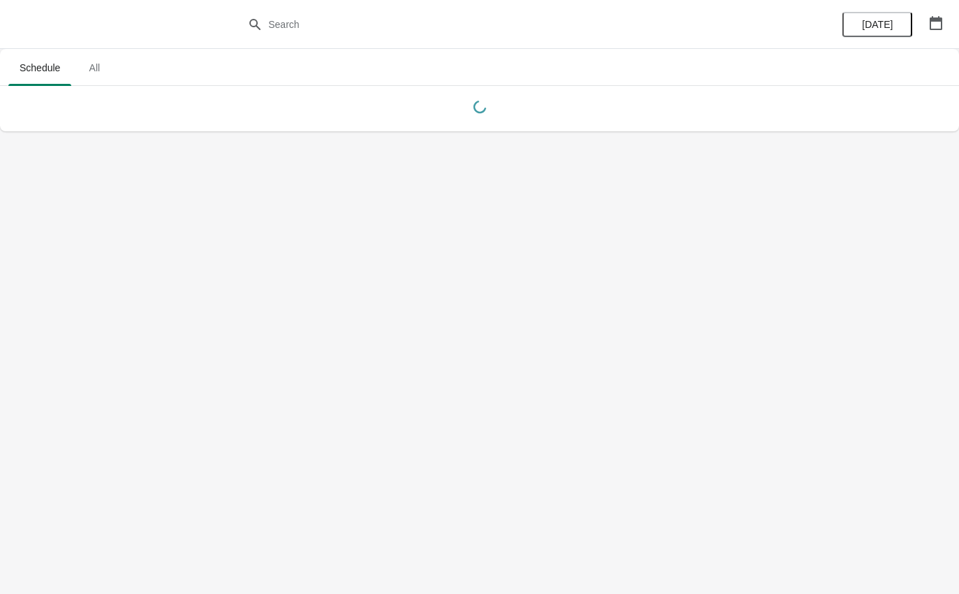
scroll to position [0, 0]
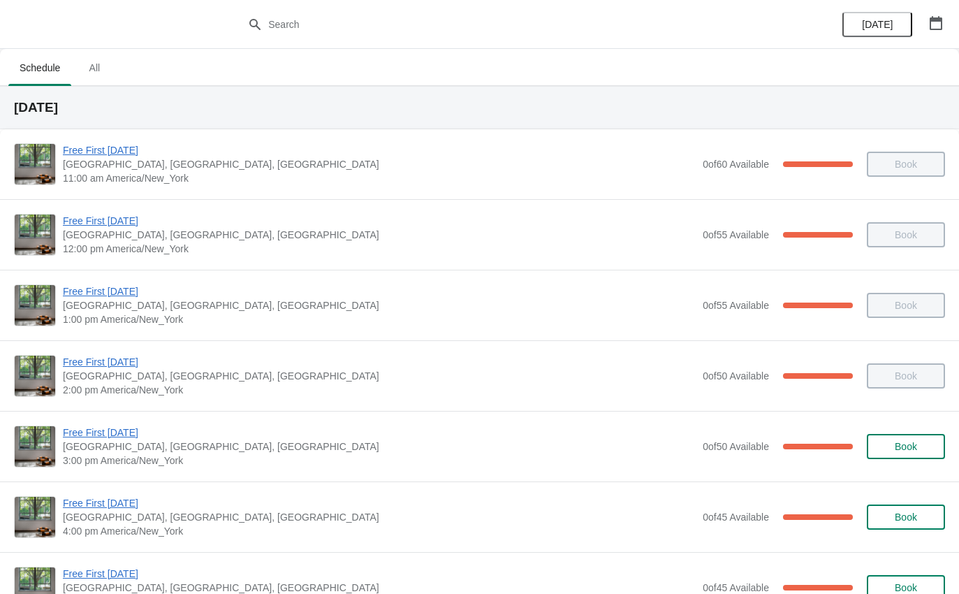
click at [152, 366] on span "Free First [DATE]" at bounding box center [379, 362] width 633 height 14
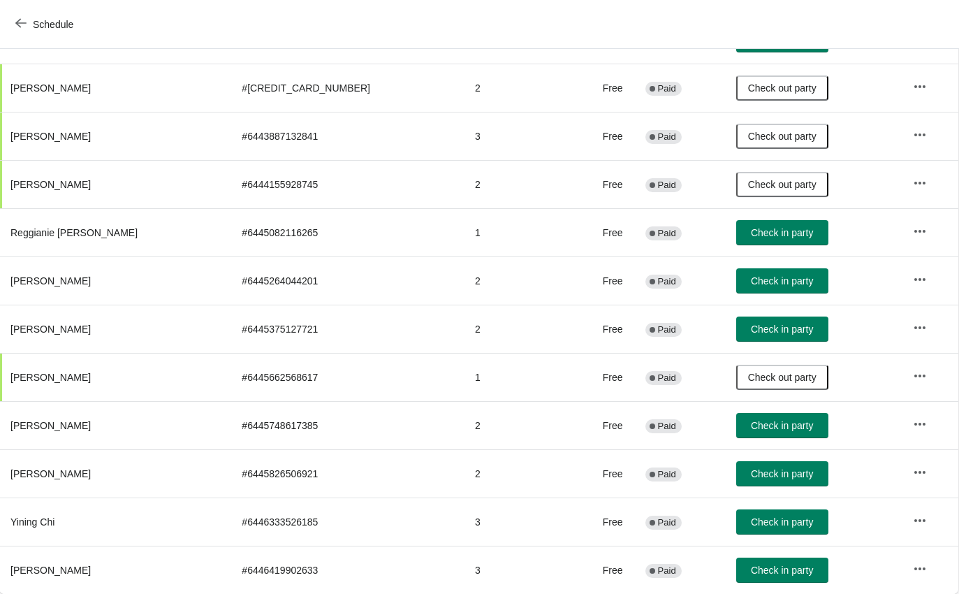
scroll to position [650, 1]
click at [751, 428] on span "Check in party" at bounding box center [782, 425] width 62 height 11
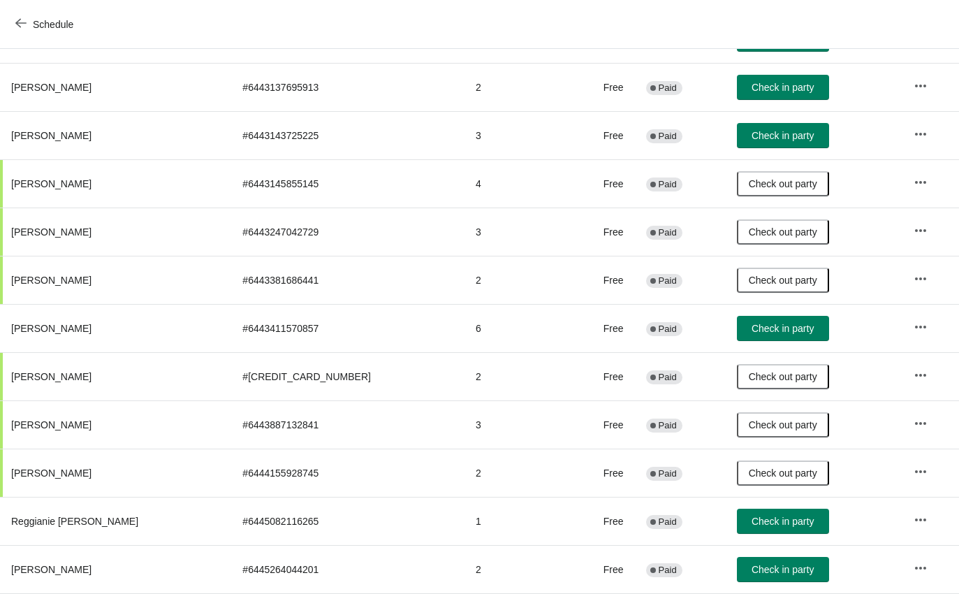
scroll to position [363, 0]
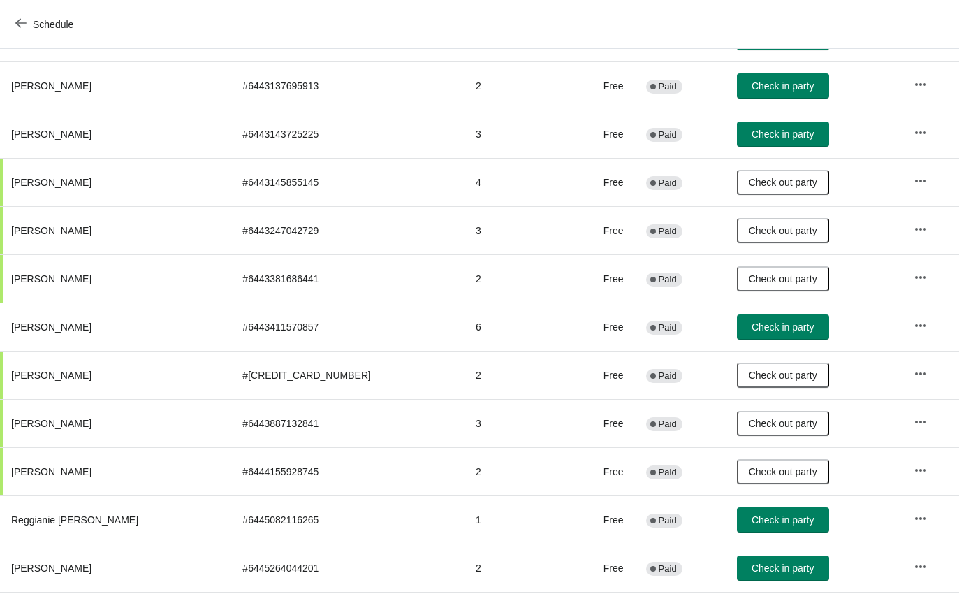
click at [25, 30] on span "button" at bounding box center [20, 23] width 11 height 13
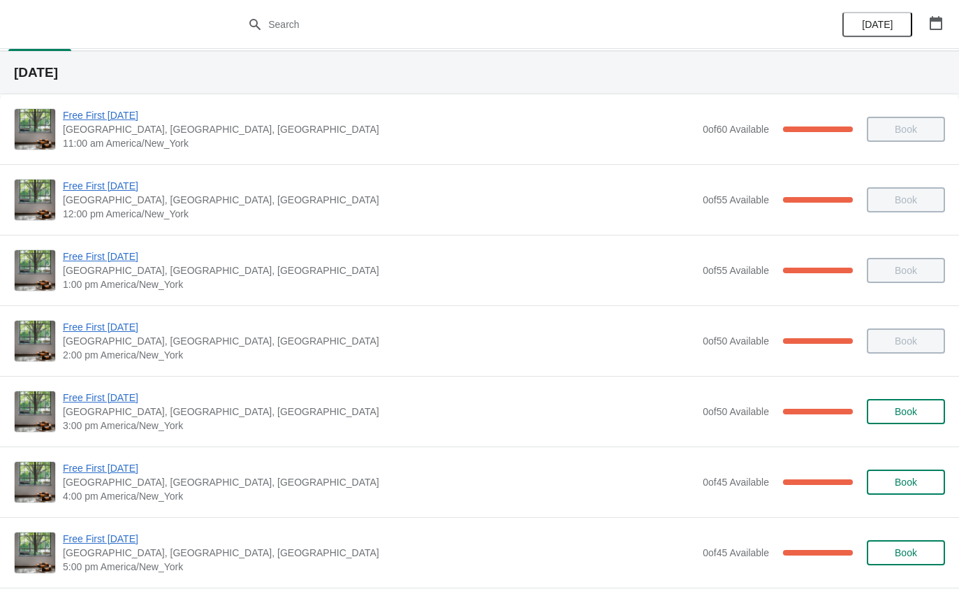
scroll to position [106, 0]
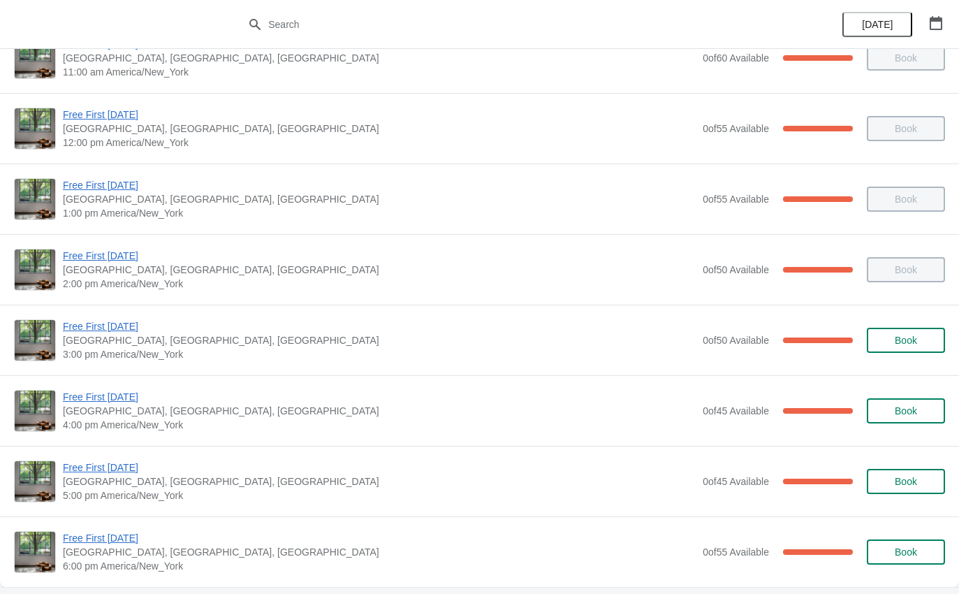
click at [115, 399] on span "Free First [DATE]" at bounding box center [379, 397] width 633 height 14
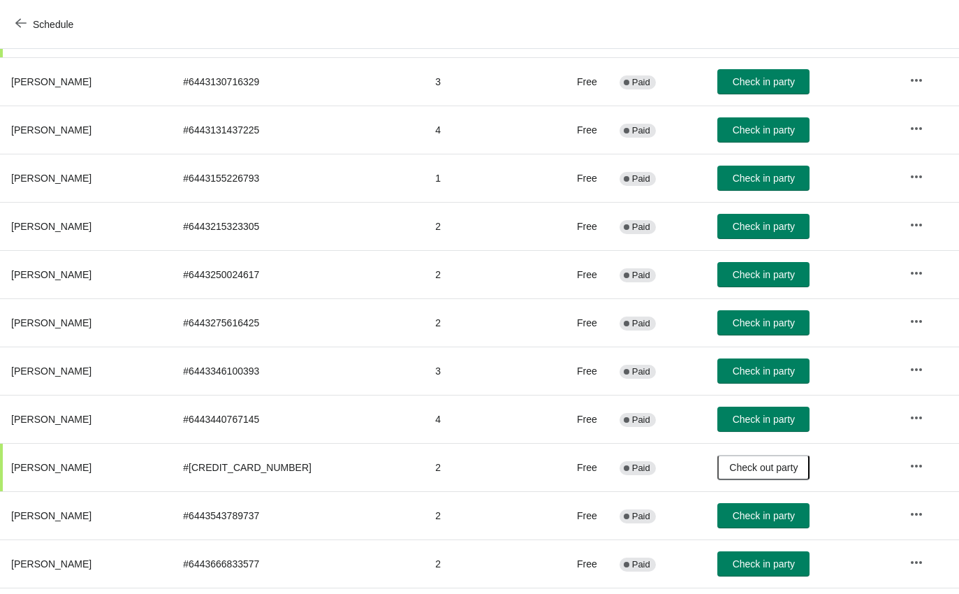
scroll to position [369, 0]
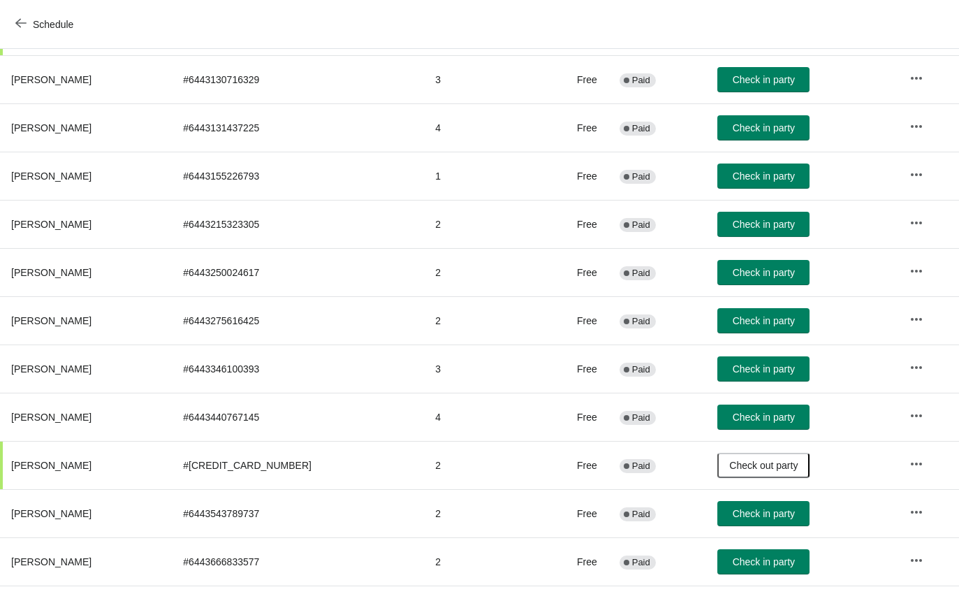
click at [762, 184] on button "Check in party" at bounding box center [763, 175] width 92 height 25
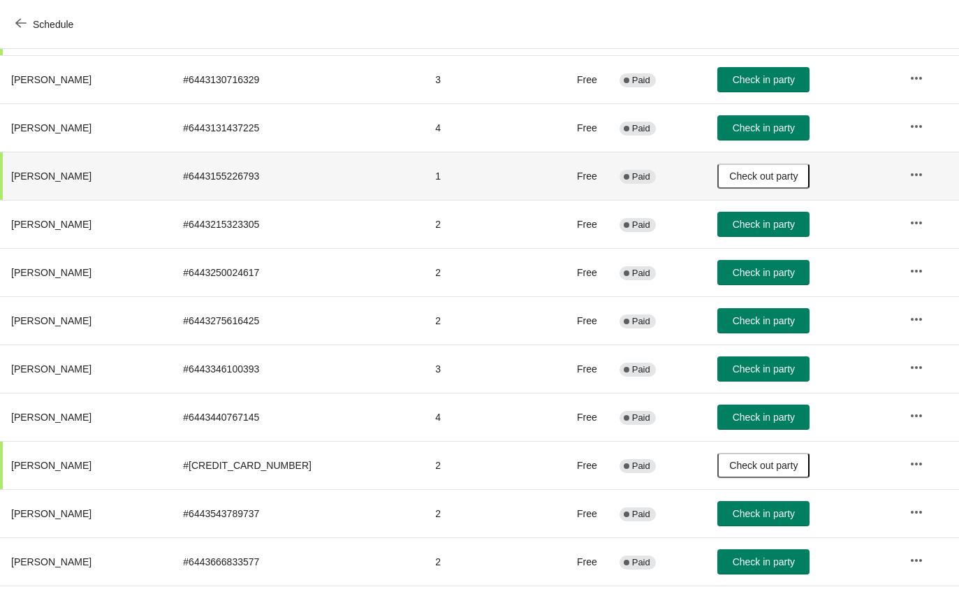
click at [10, 36] on button "Schedule" at bounding box center [46, 24] width 78 height 25
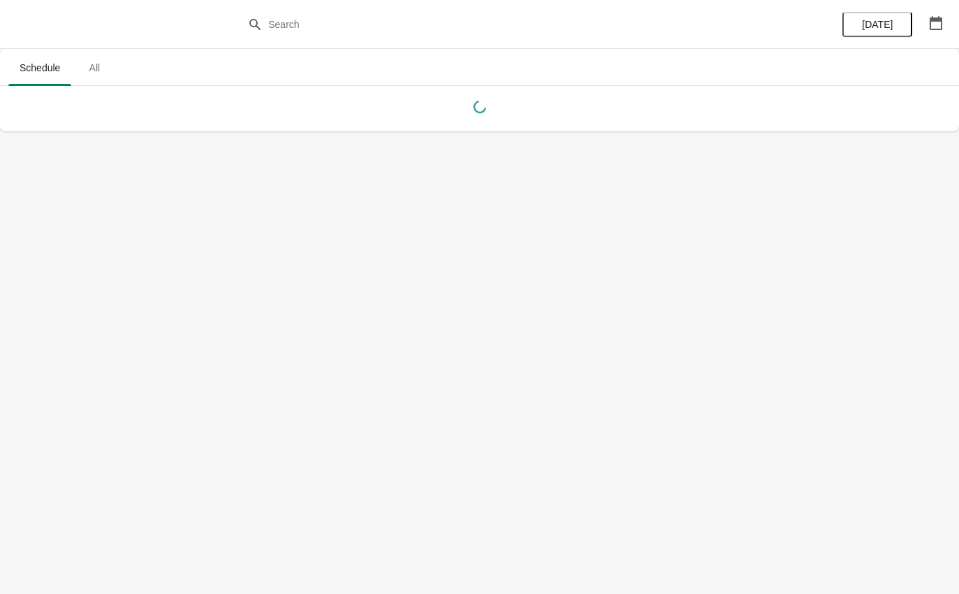
scroll to position [0, 0]
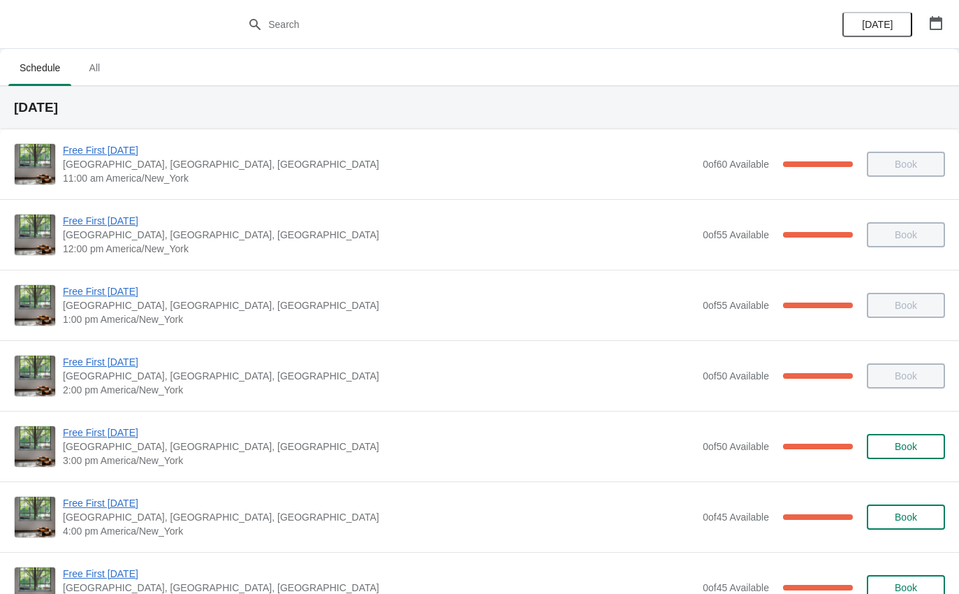
click at [76, 506] on span "Free First [DATE]" at bounding box center [379, 503] width 633 height 14
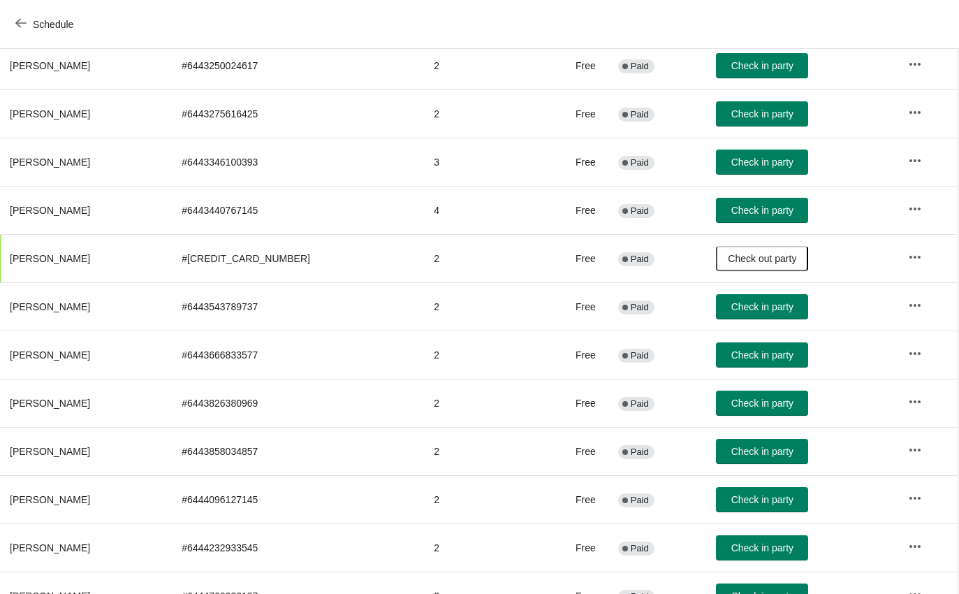
scroll to position [581, 1]
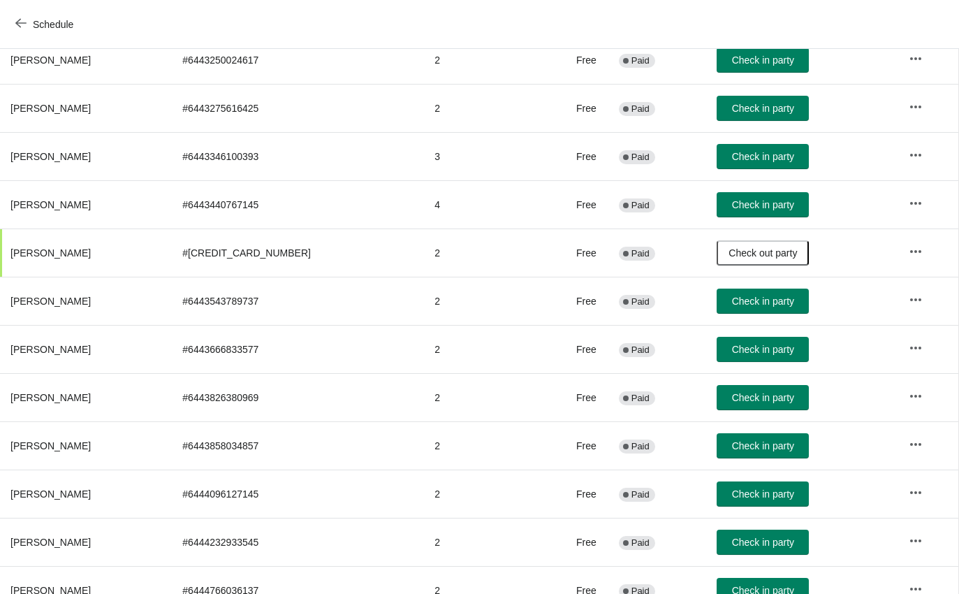
click at [768, 386] on button "Check in party" at bounding box center [763, 397] width 92 height 25
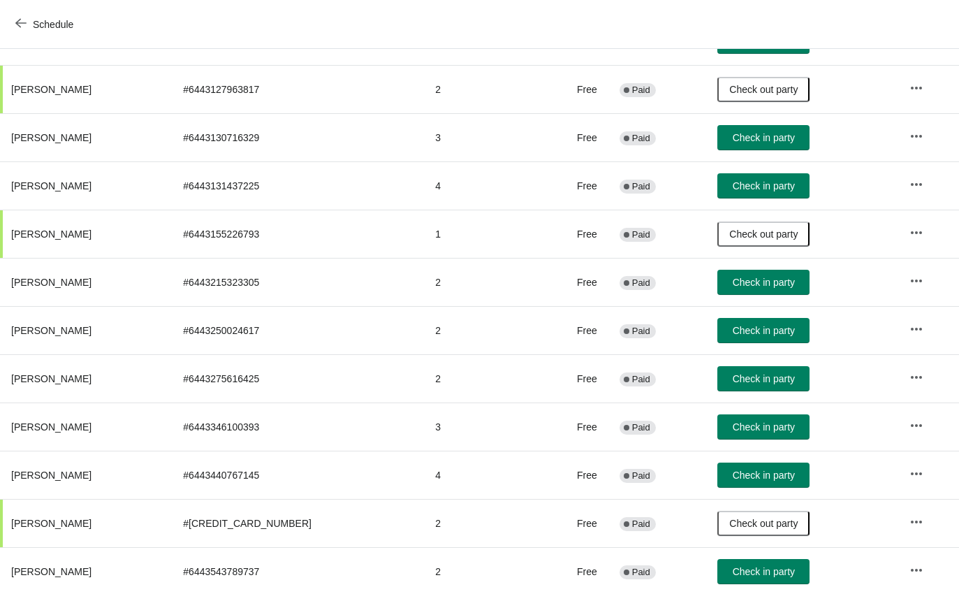
scroll to position [312, 0]
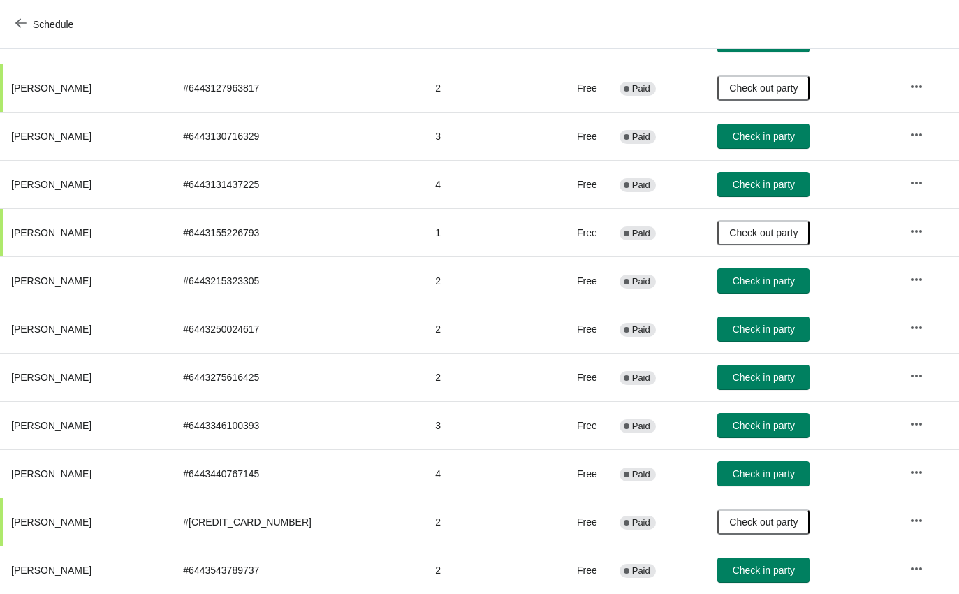
click at [761, 485] on button "Check in party" at bounding box center [763, 473] width 92 height 25
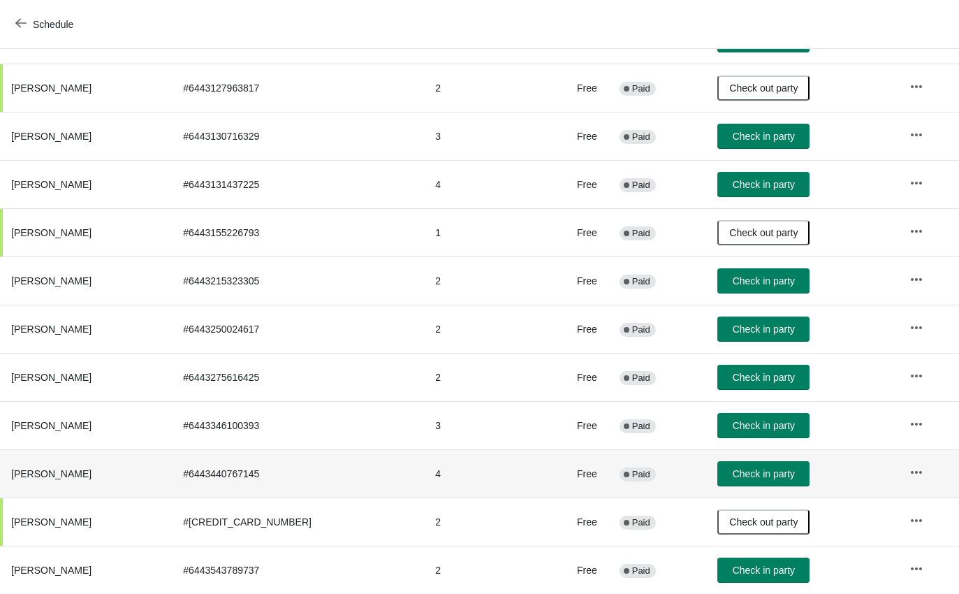
click at [775, 474] on span "Check in party" at bounding box center [764, 473] width 62 height 11
click at [782, 475] on span "Check in party" at bounding box center [764, 473] width 62 height 11
click at [11, 20] on button "Schedule" at bounding box center [46, 24] width 78 height 25
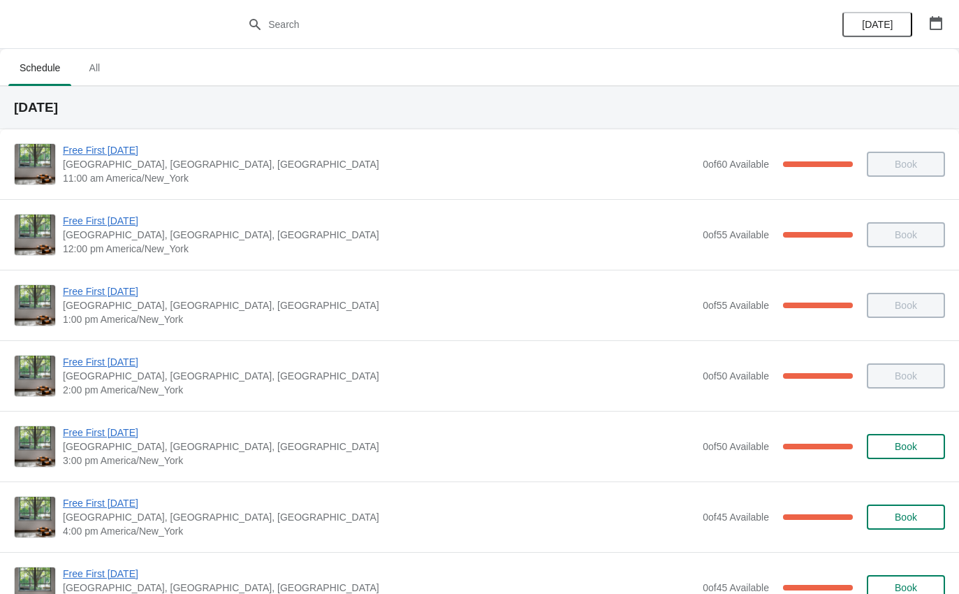
scroll to position [0, 0]
click at [94, 361] on span "Free First [DATE]" at bounding box center [379, 362] width 633 height 14
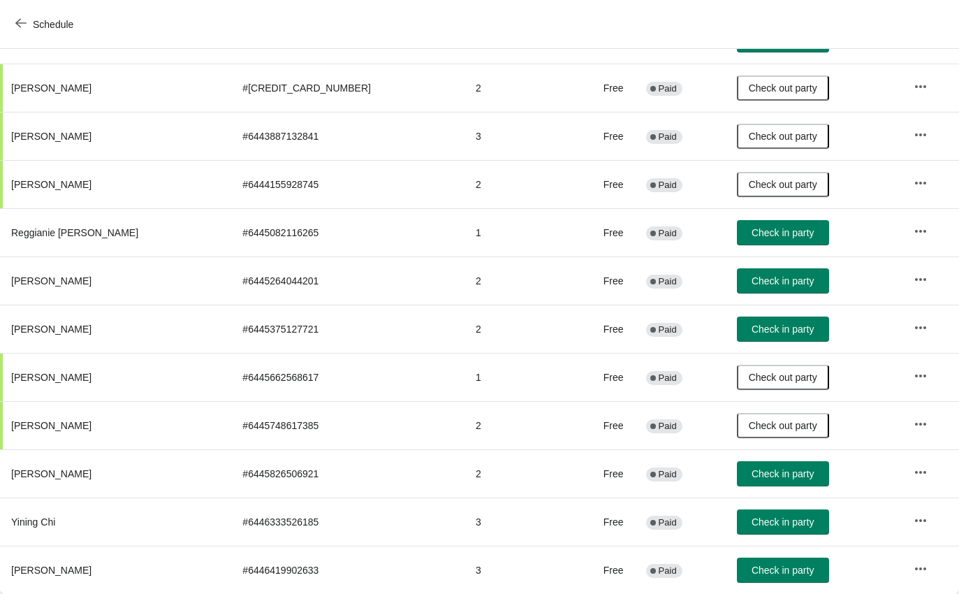
scroll to position [650, 0]
click at [761, 515] on button "Check in party" at bounding box center [783, 521] width 92 height 25
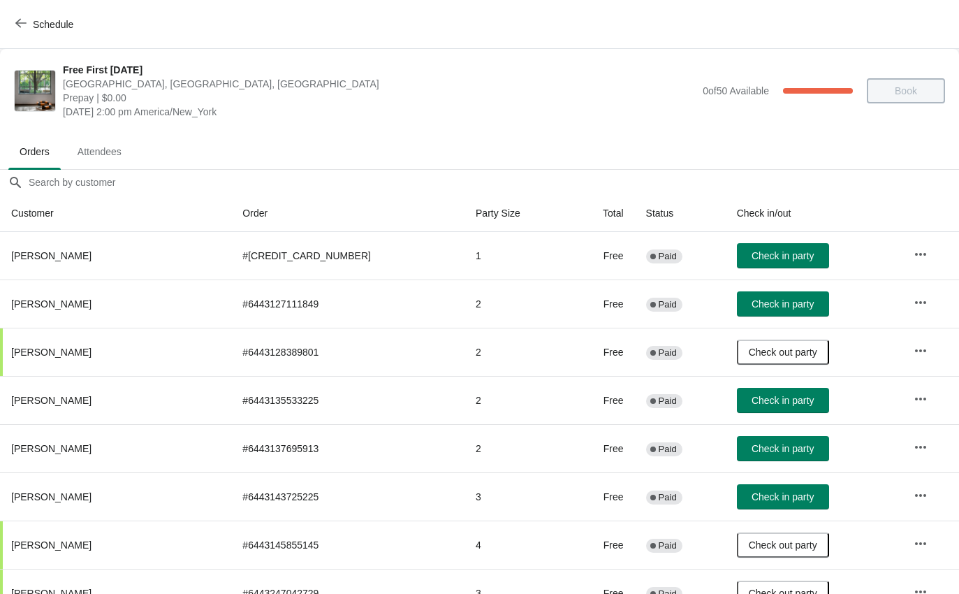
scroll to position [0, 0]
click at [8, 30] on button "Schedule" at bounding box center [46, 24] width 78 height 25
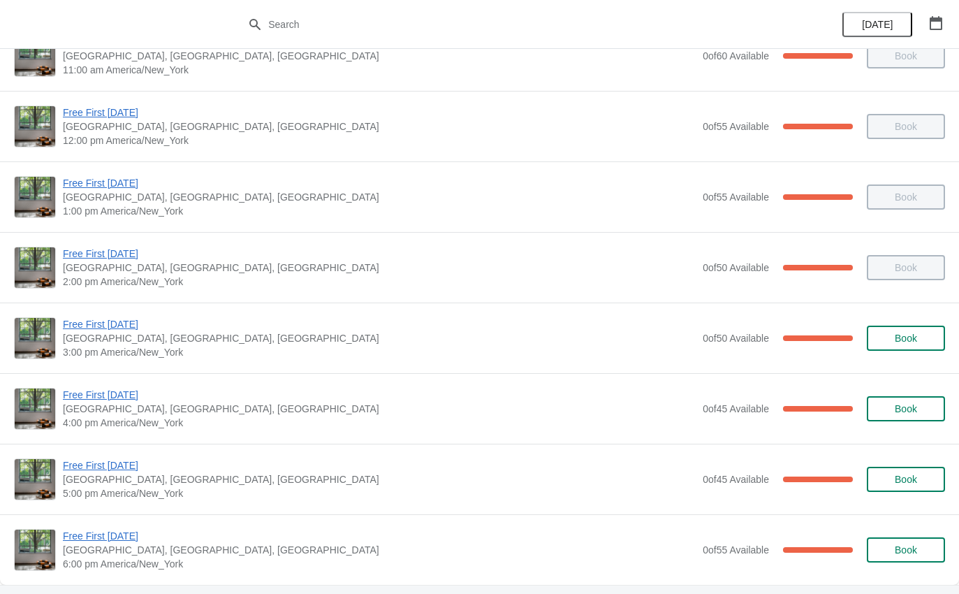
scroll to position [110, 0]
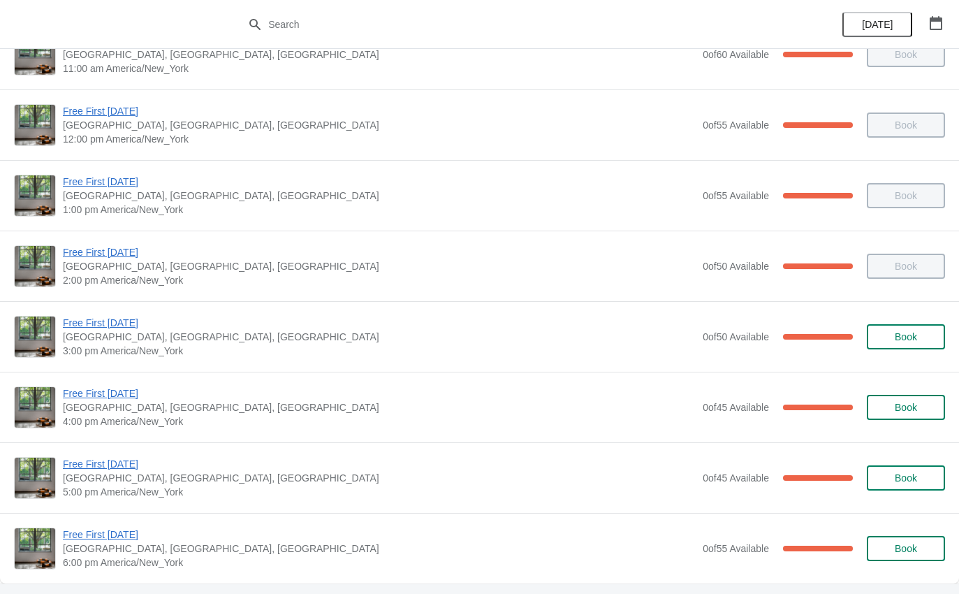
click at [85, 389] on span "Free First [DATE]" at bounding box center [379, 393] width 633 height 14
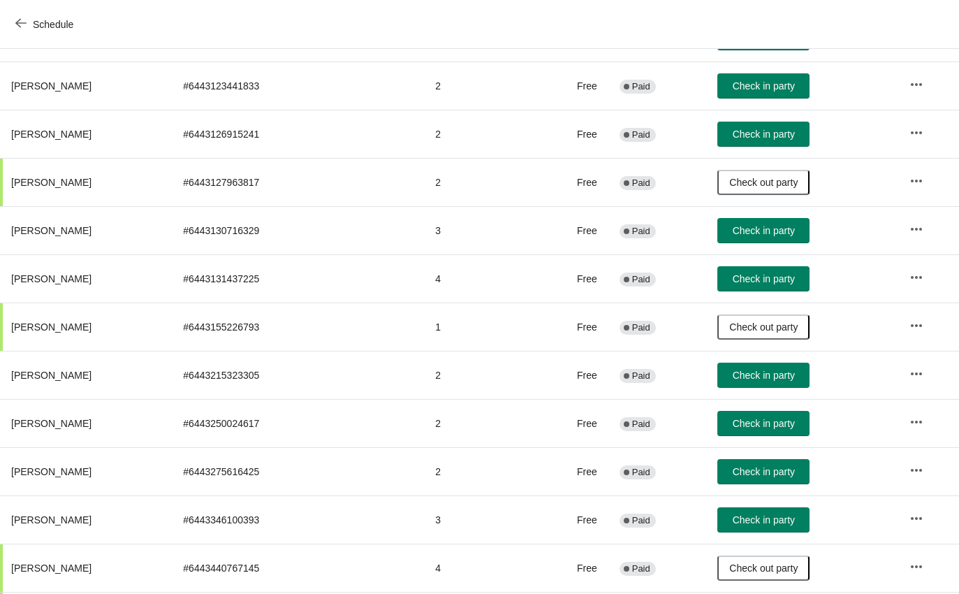
scroll to position [217, 0]
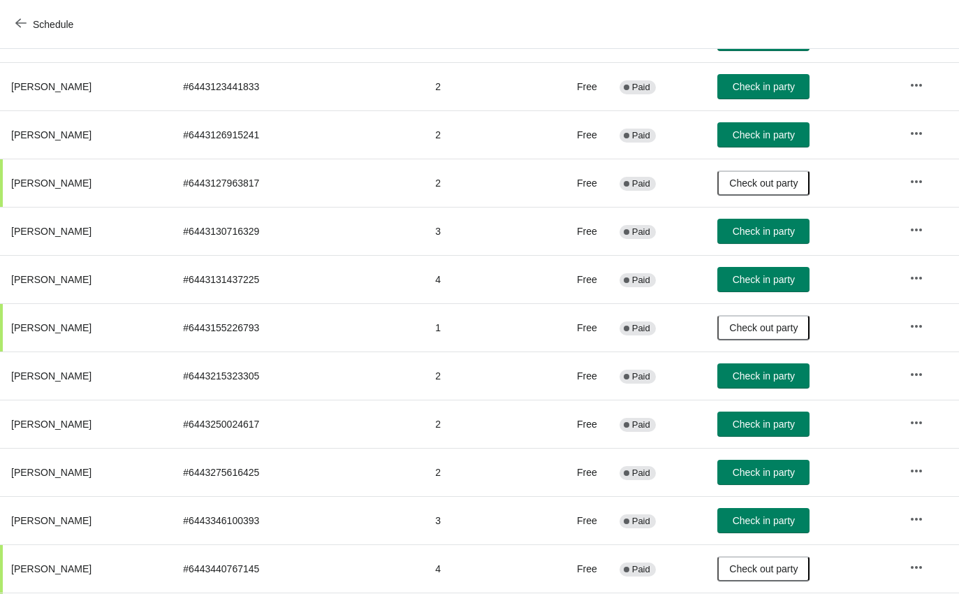
click at [773, 483] on button "Check in party" at bounding box center [763, 472] width 92 height 25
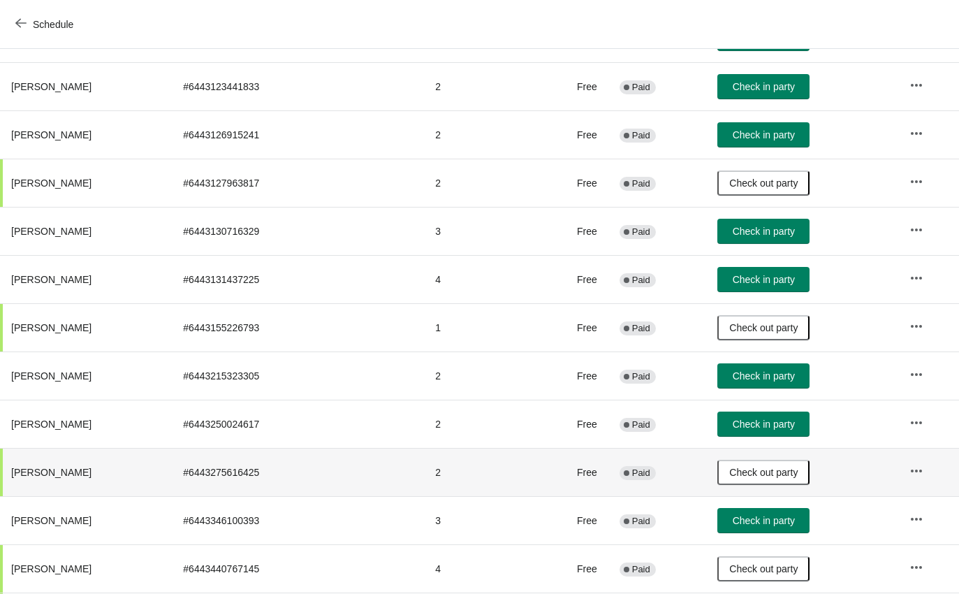
scroll to position [215, 0]
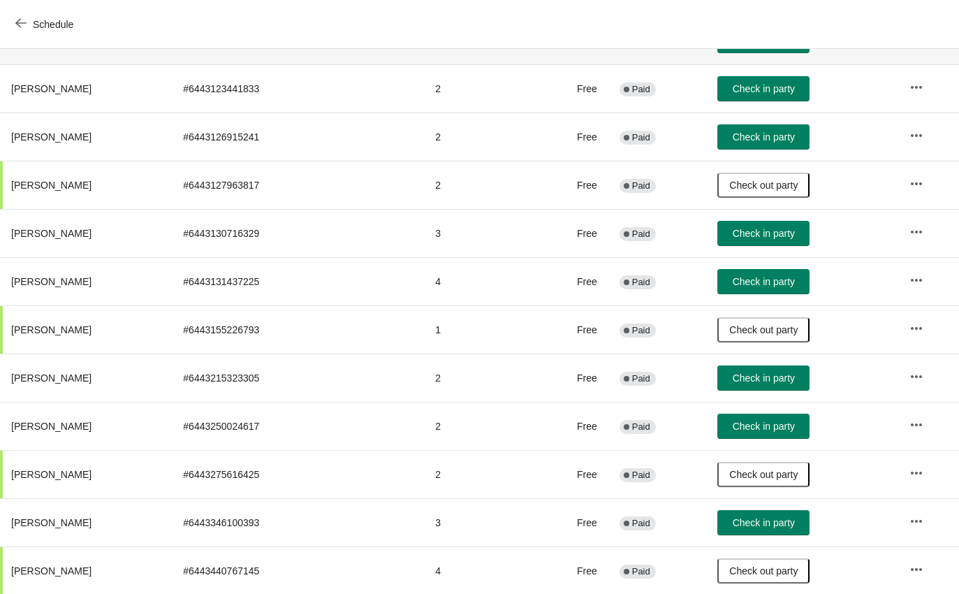
click at [53, 49] on th "[PERSON_NAME]" at bounding box center [86, 41] width 172 height 48
click at [52, 31] on button "Schedule" at bounding box center [46, 24] width 78 height 25
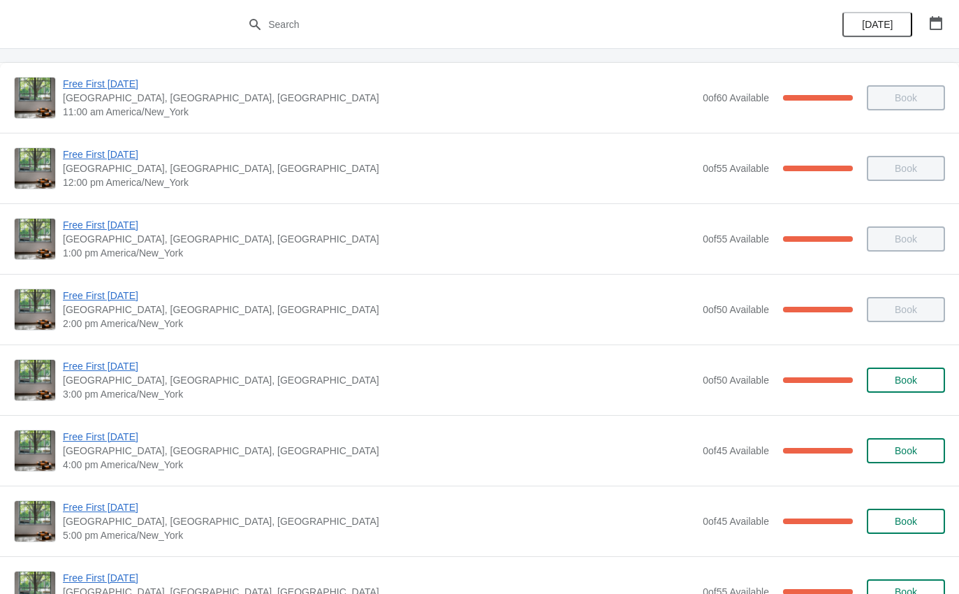
scroll to position [64, 0]
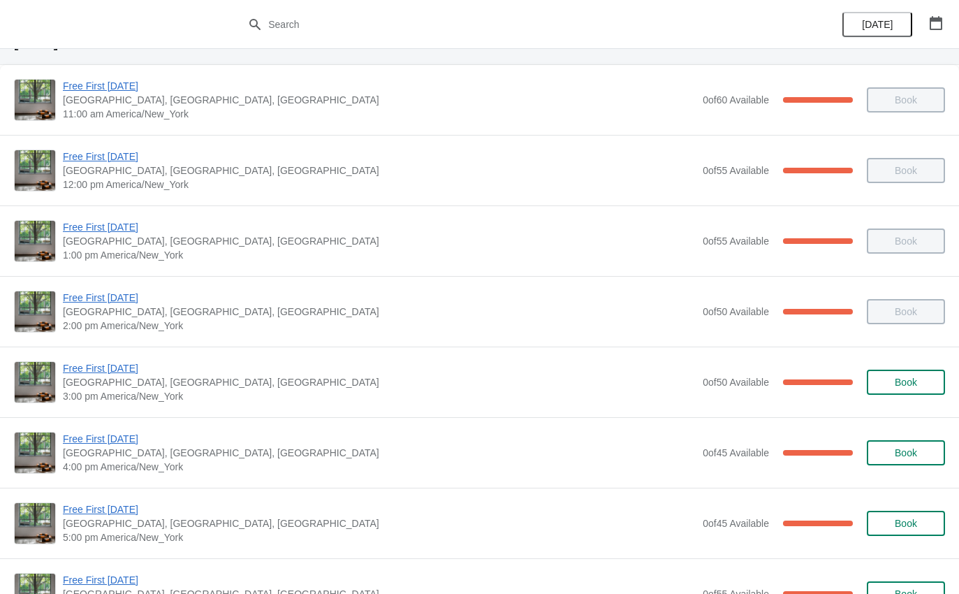
click at [101, 514] on span "Free First [DATE]" at bounding box center [379, 509] width 633 height 14
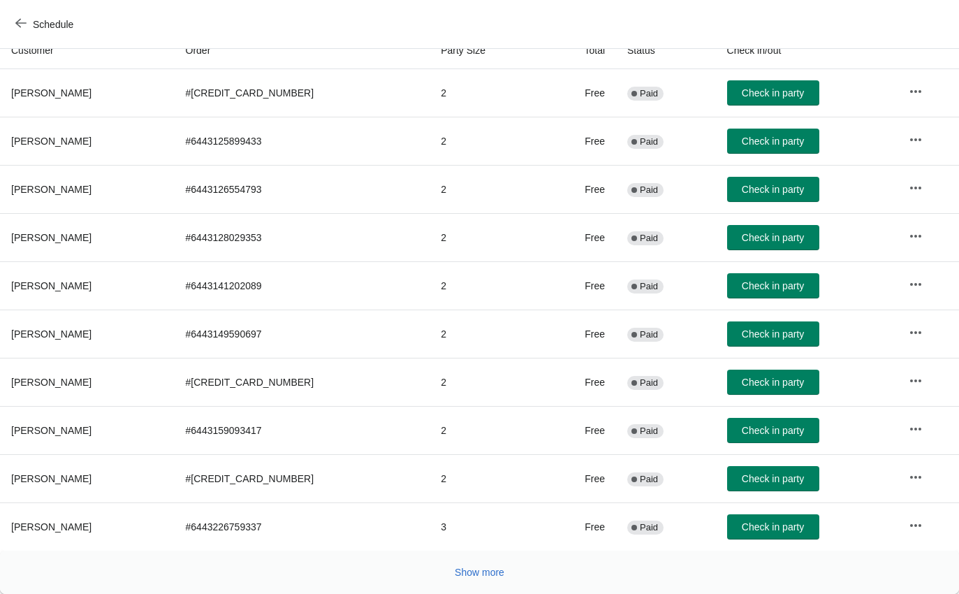
scroll to position [163, 0]
click at [467, 581] on button "Show more" at bounding box center [479, 572] width 61 height 25
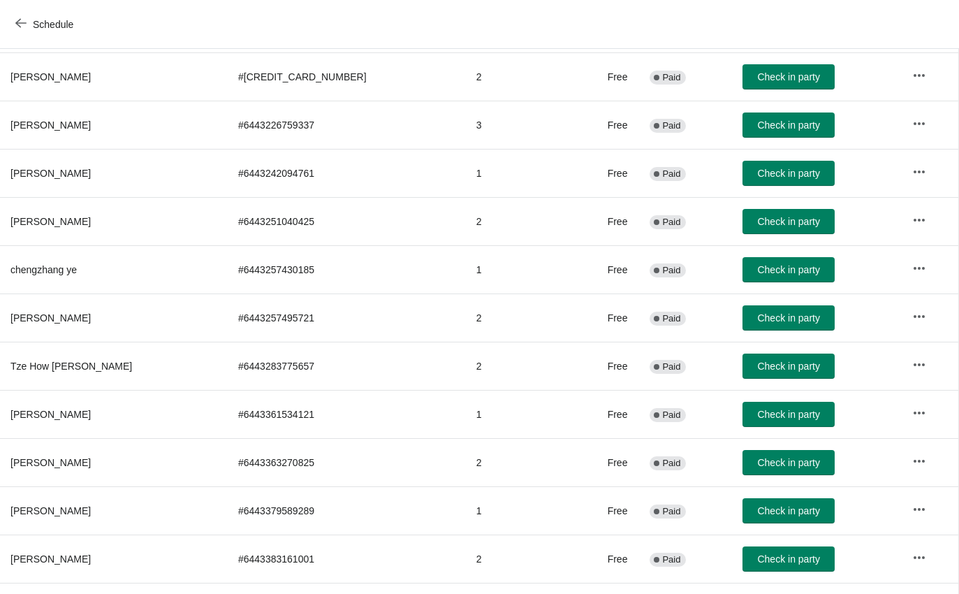
scroll to position [564, 1]
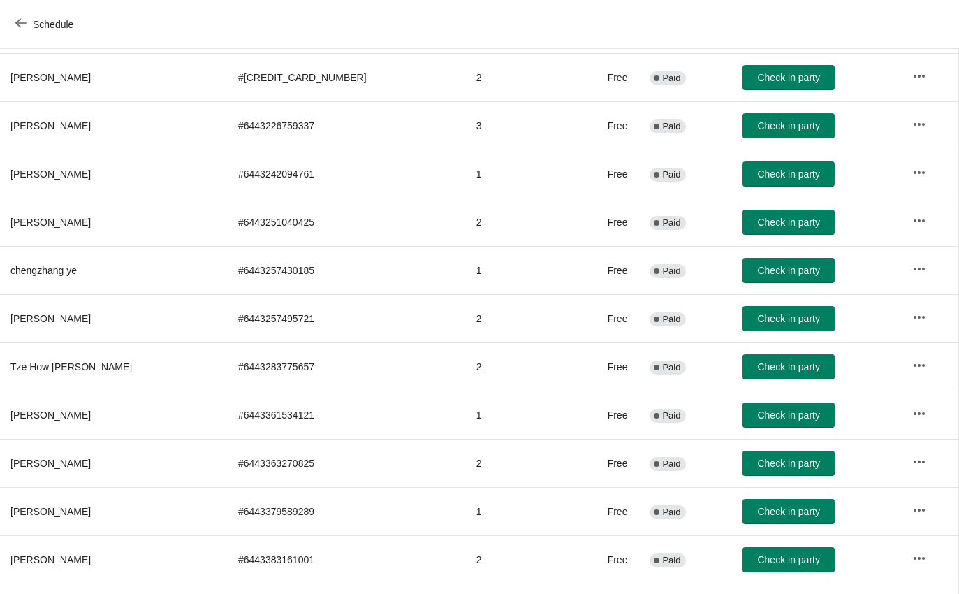
click at [774, 512] on span "Check in party" at bounding box center [788, 511] width 62 height 11
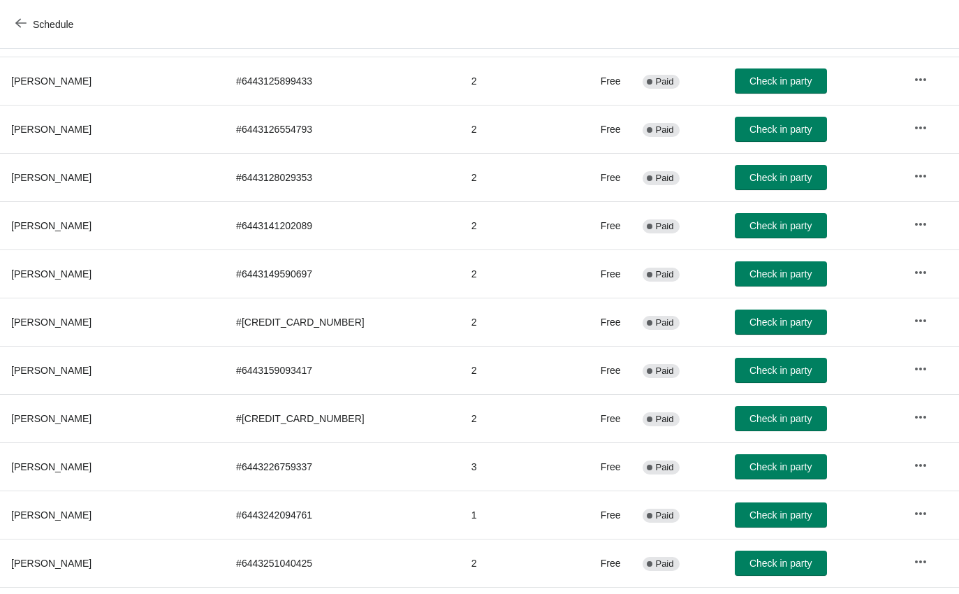
scroll to position [224, 0]
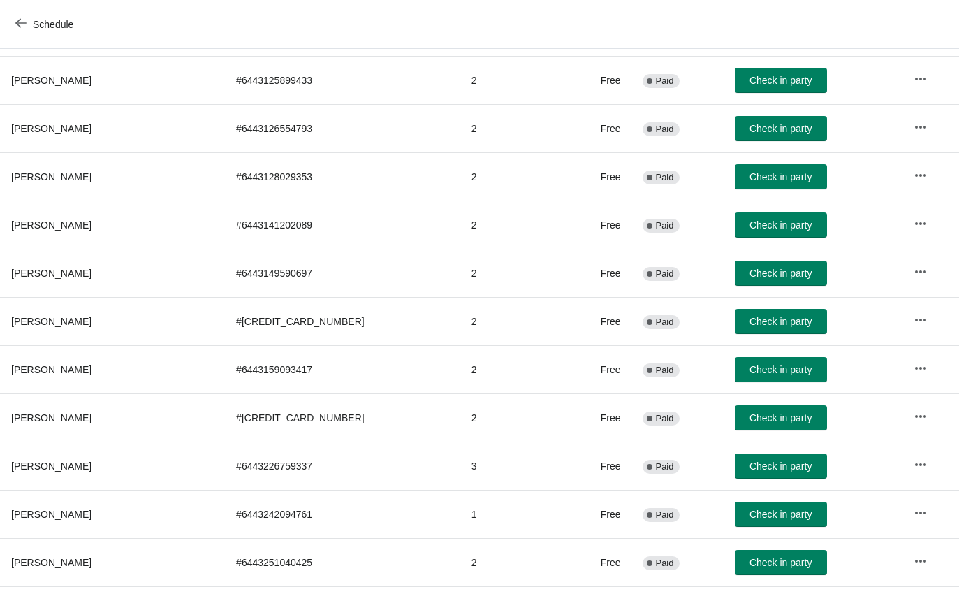
click at [771, 415] on span "Check in party" at bounding box center [781, 417] width 62 height 11
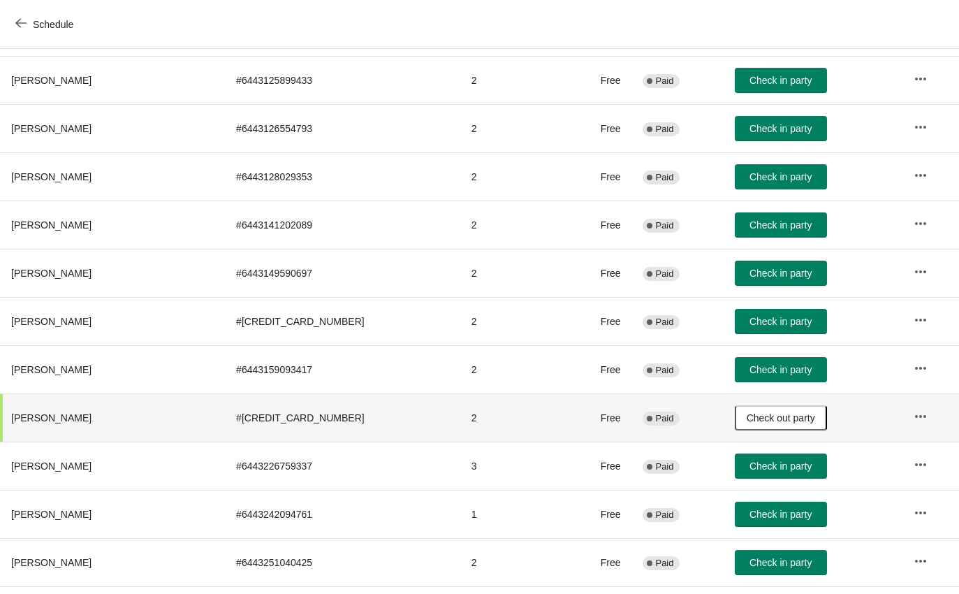
click at [46, 31] on button "Schedule" at bounding box center [46, 24] width 78 height 25
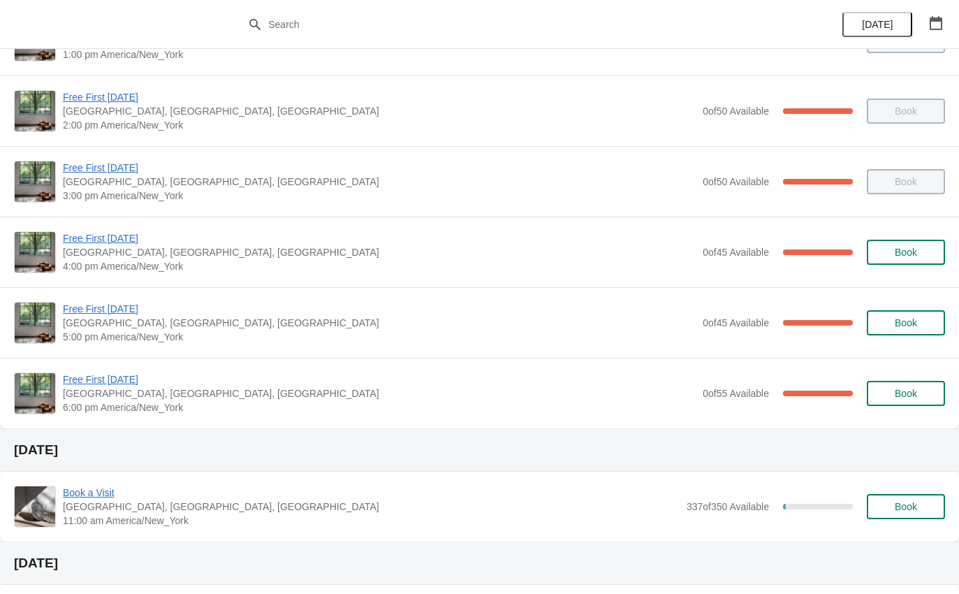
scroll to position [268, 0]
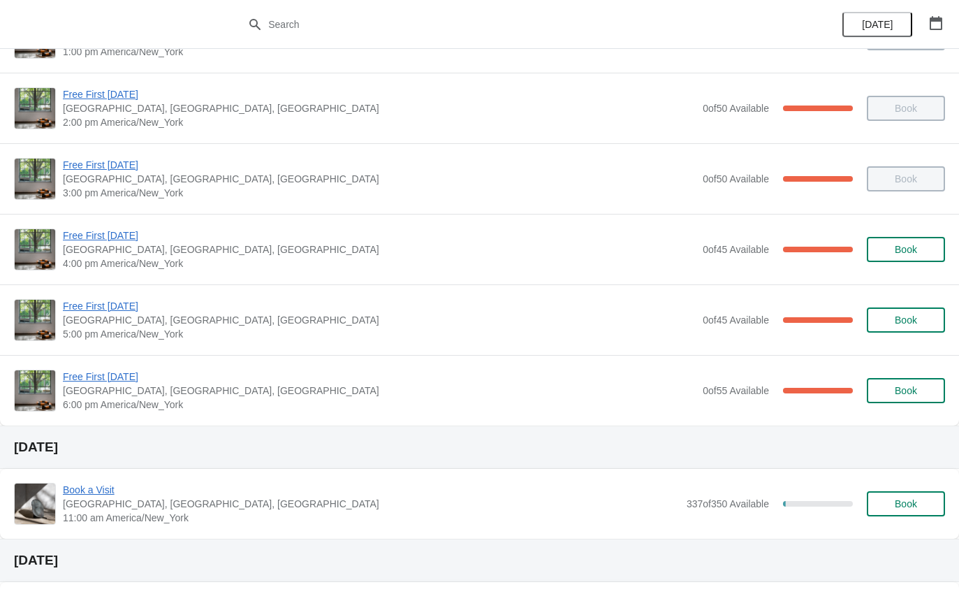
click at [91, 307] on span "Free First [DATE]" at bounding box center [379, 306] width 633 height 14
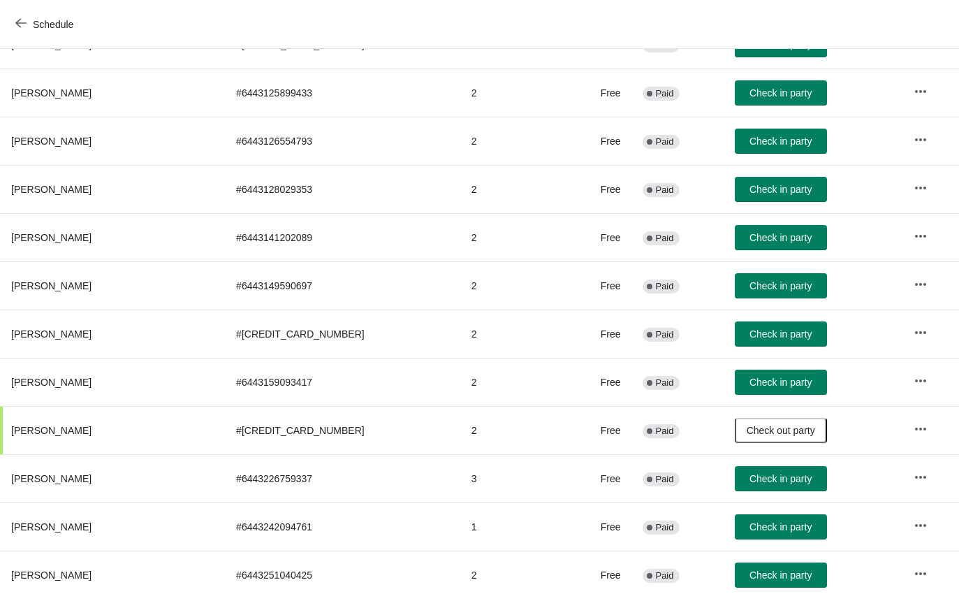
scroll to position [212, 0]
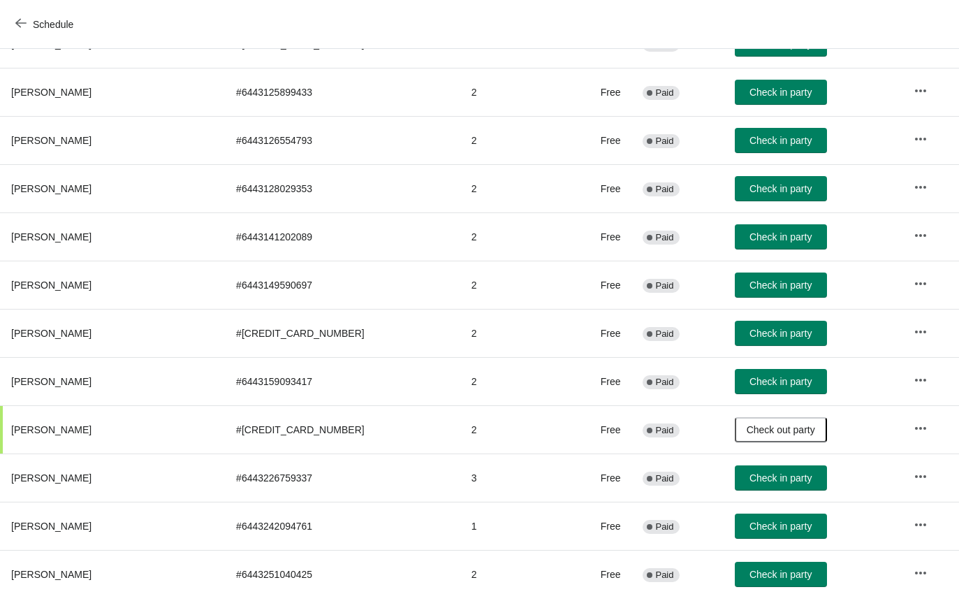
click at [51, 27] on span "Schedule" at bounding box center [53, 24] width 41 height 11
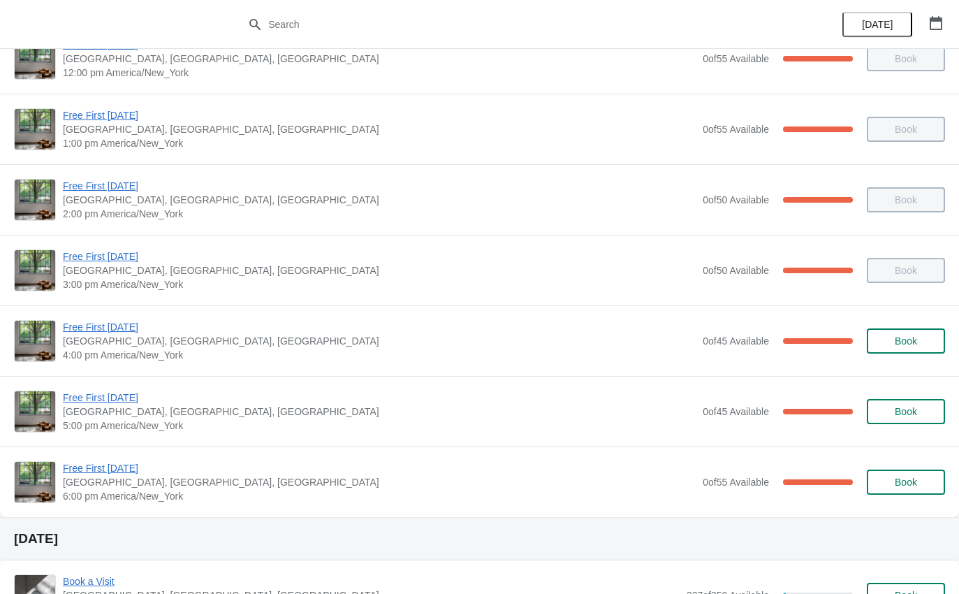
scroll to position [177, 0]
click at [99, 401] on span "Free First [DATE]" at bounding box center [379, 397] width 633 height 14
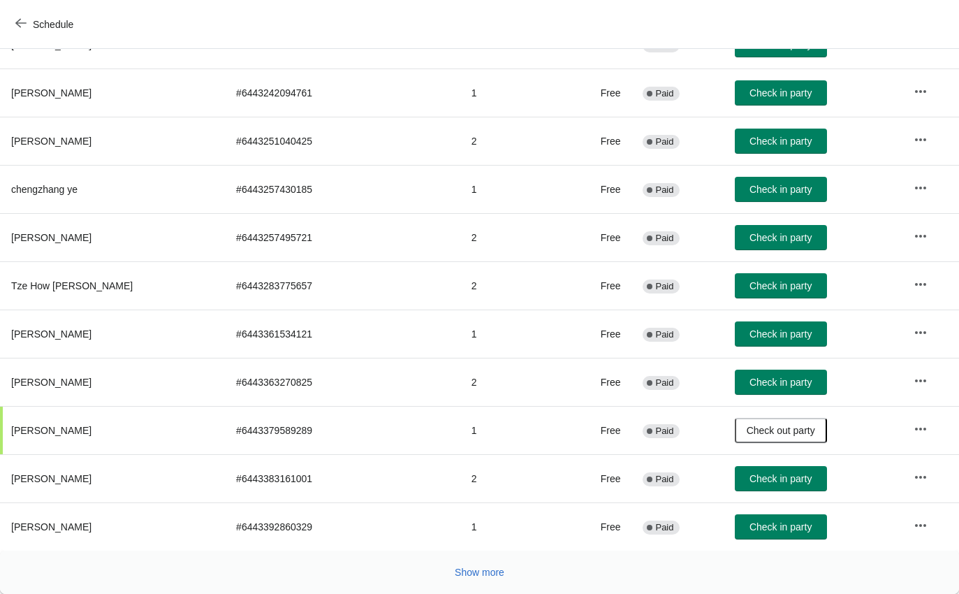
scroll to position [645, 0]
click at [499, 569] on span "Show more" at bounding box center [480, 572] width 50 height 11
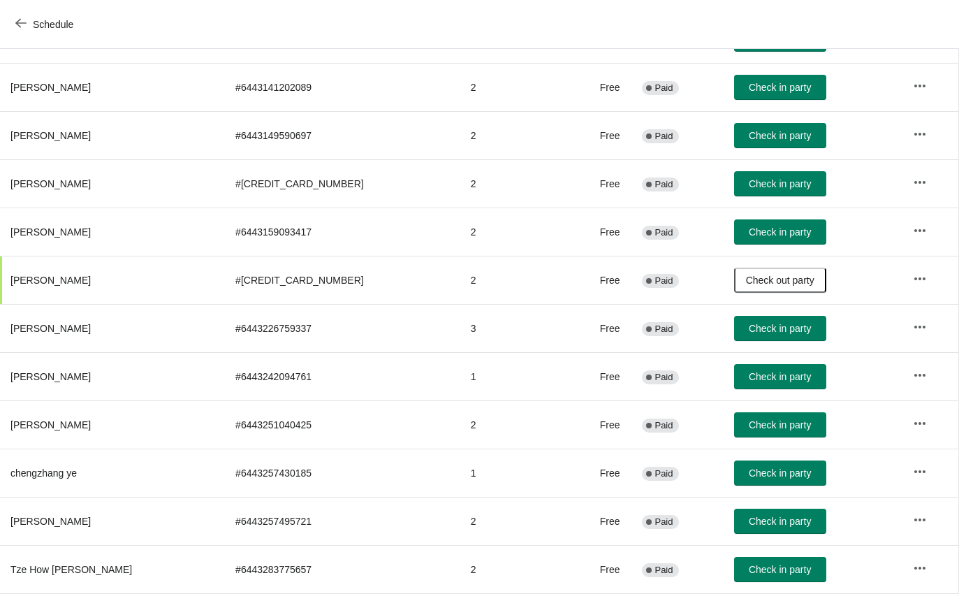
scroll to position [363, 1]
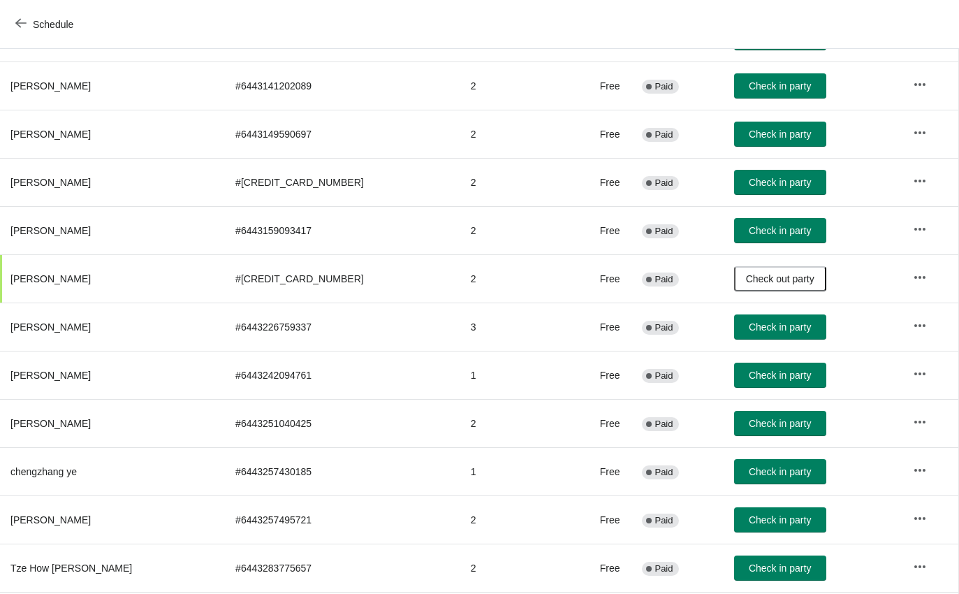
click at [764, 428] on span "Check in party" at bounding box center [780, 423] width 62 height 11
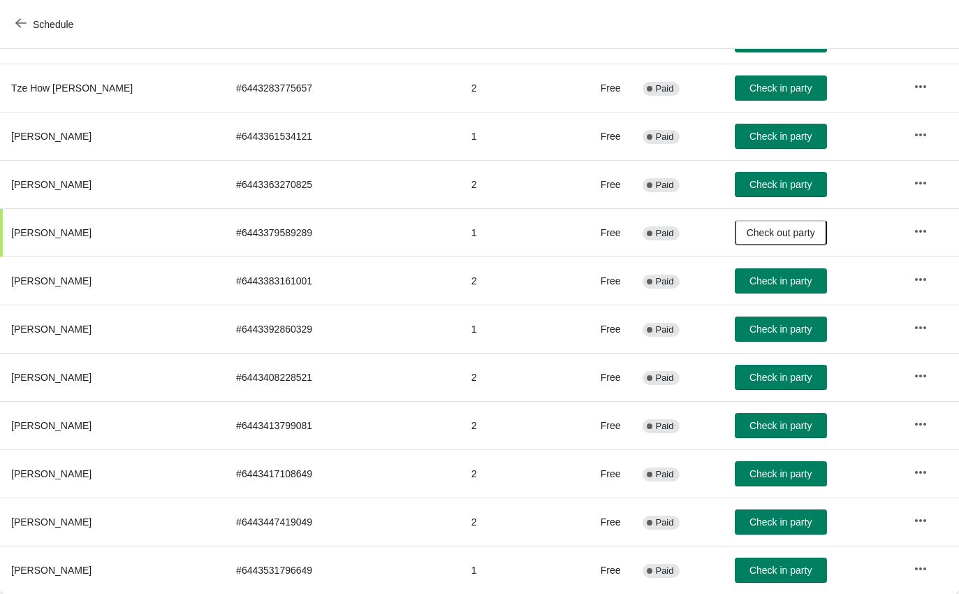
scroll to position [843, 0]
click at [65, 20] on span "Schedule" at bounding box center [53, 24] width 41 height 11
